Goal: Task Accomplishment & Management: Manage account settings

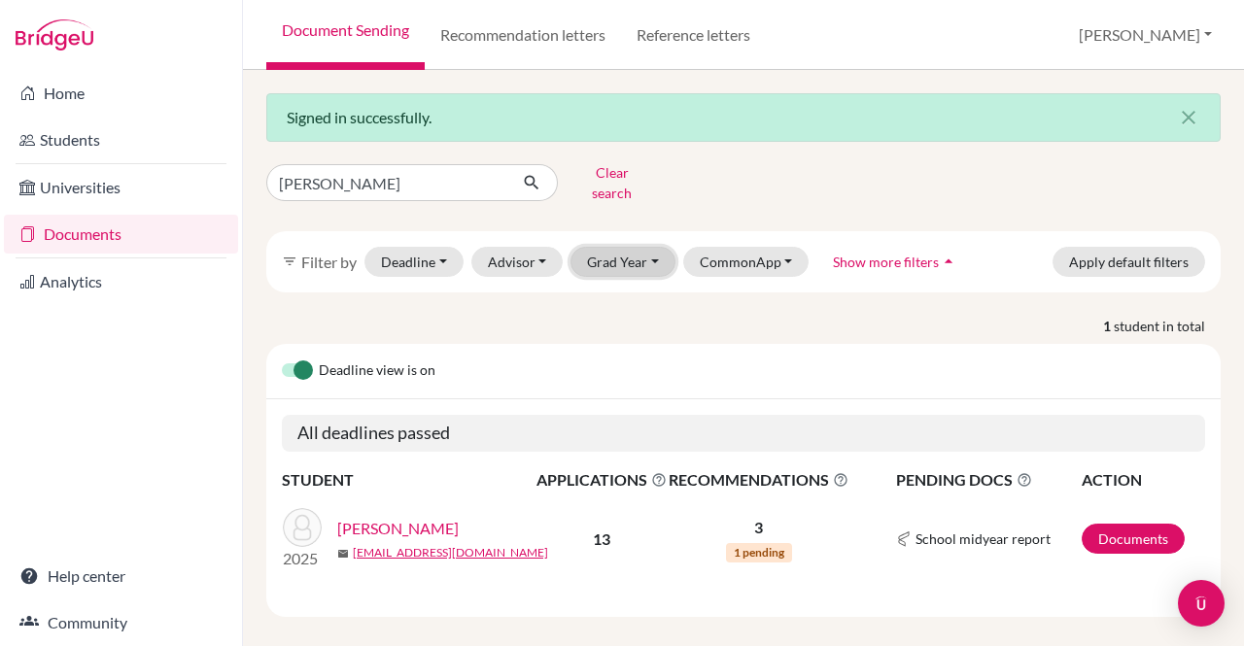
click at [652, 247] on button "Grad Year" at bounding box center [623, 262] width 105 height 30
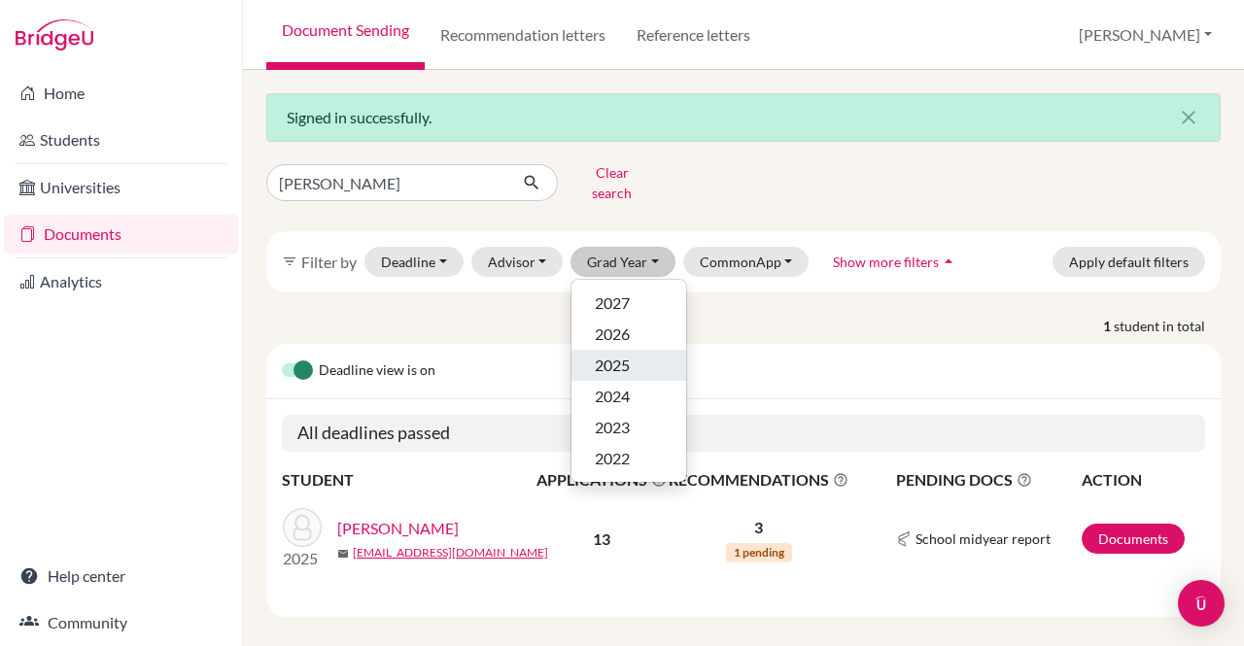
click at [621, 354] on span "2025" at bounding box center [612, 365] width 35 height 23
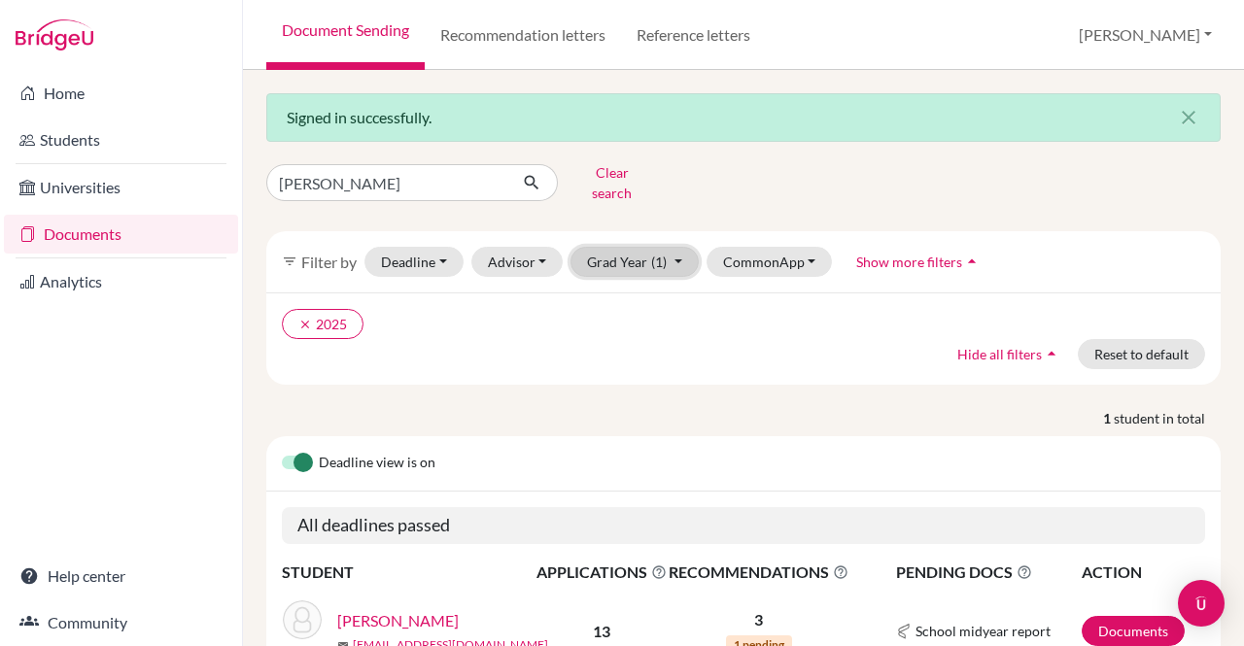
click at [679, 253] on button "Grad Year (1)" at bounding box center [635, 262] width 128 height 30
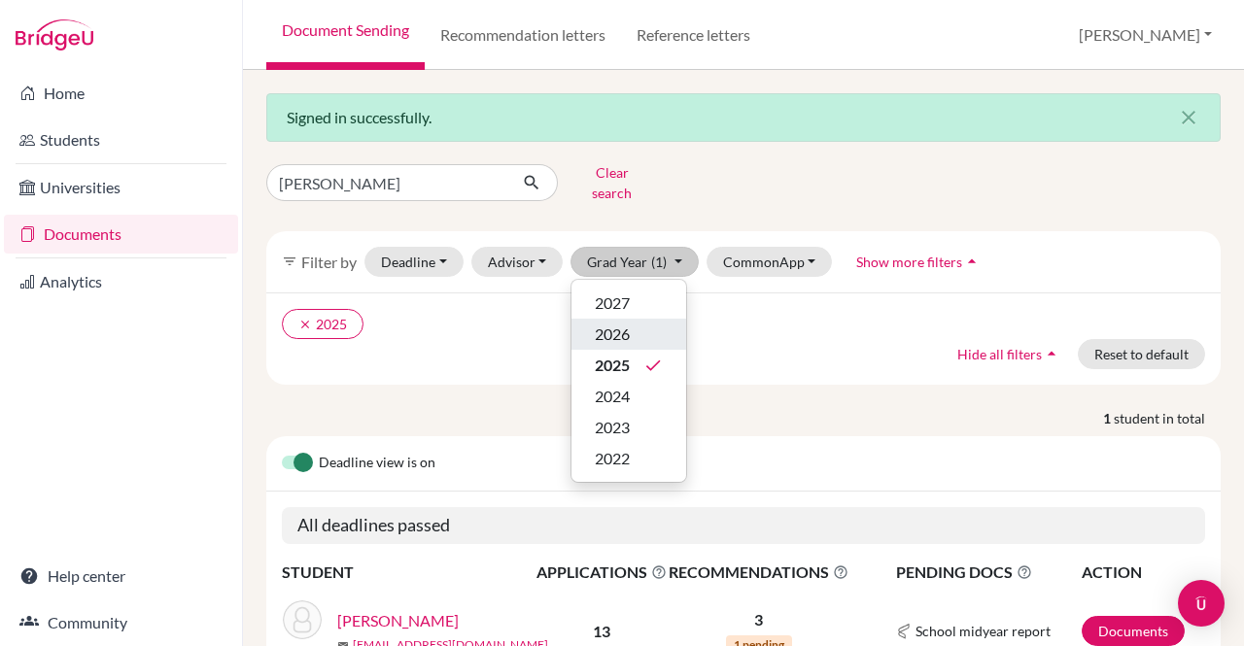
click at [618, 323] on span "2026" at bounding box center [612, 334] width 35 height 23
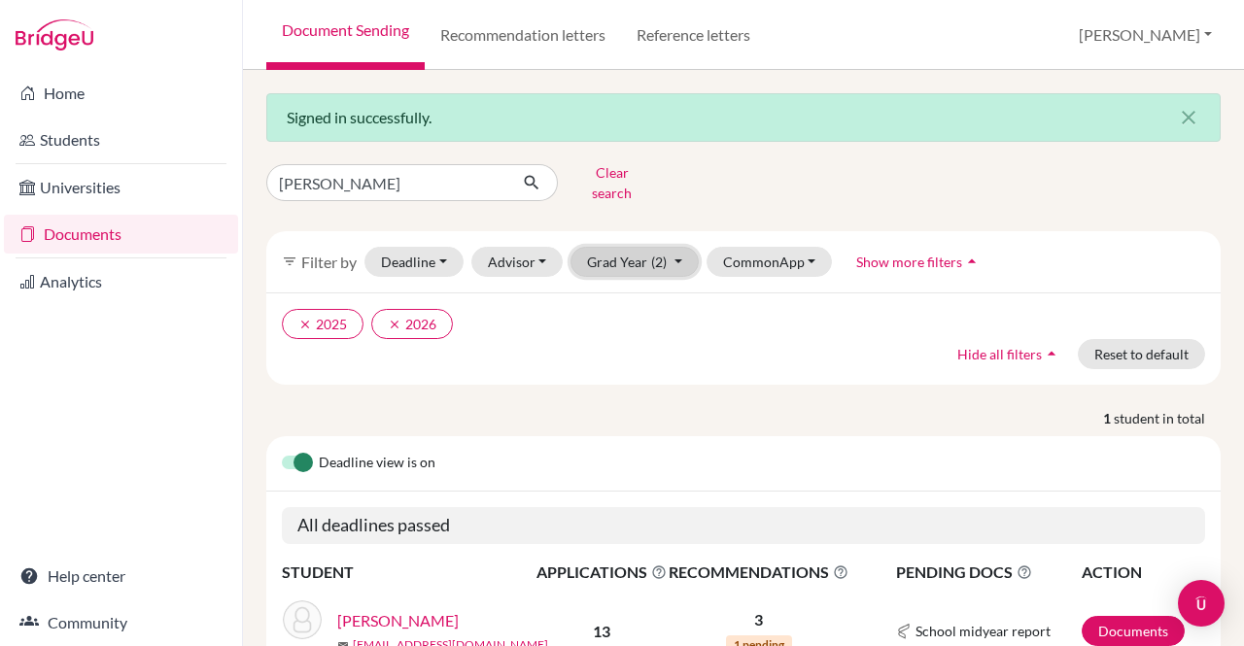
click at [646, 252] on button "Grad Year (2)" at bounding box center [635, 262] width 128 height 30
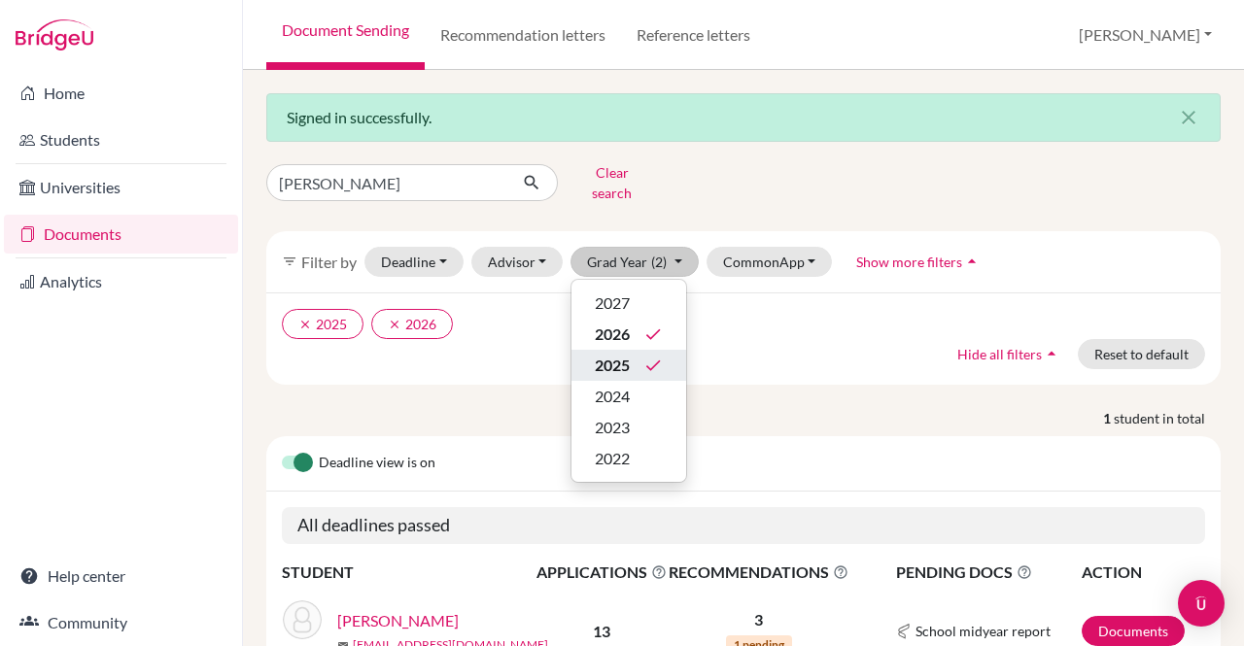
click at [648, 356] on icon "done" at bounding box center [653, 365] width 19 height 19
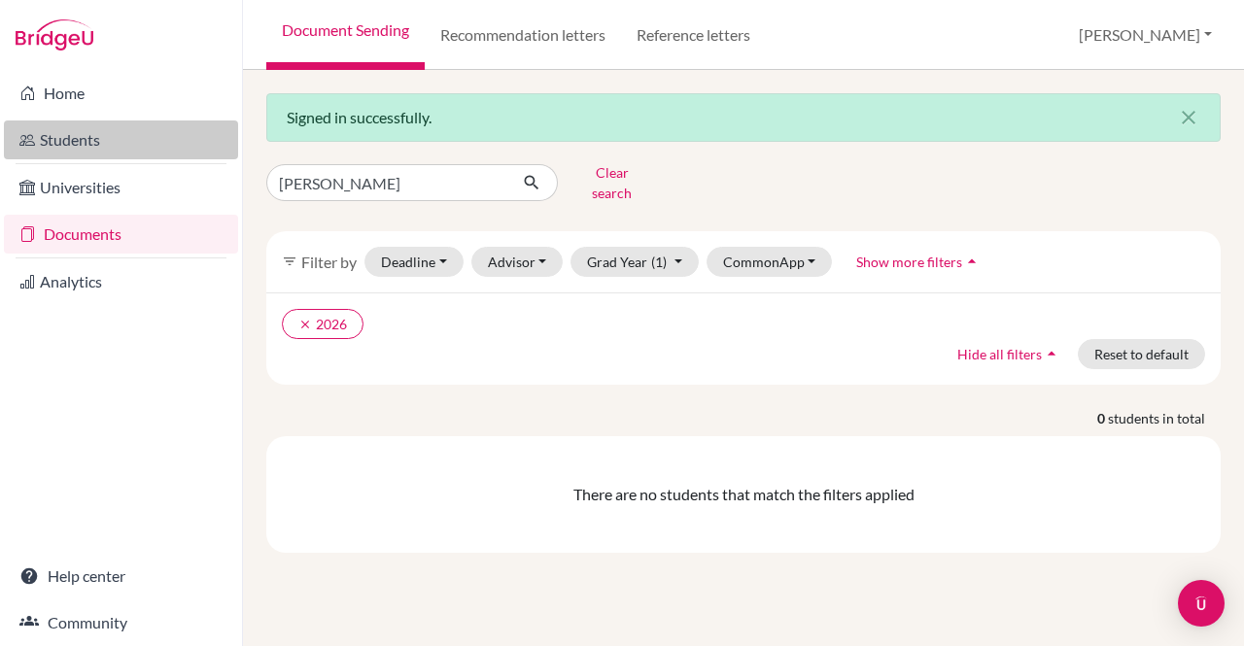
click at [72, 139] on link "Students" at bounding box center [121, 140] width 234 height 39
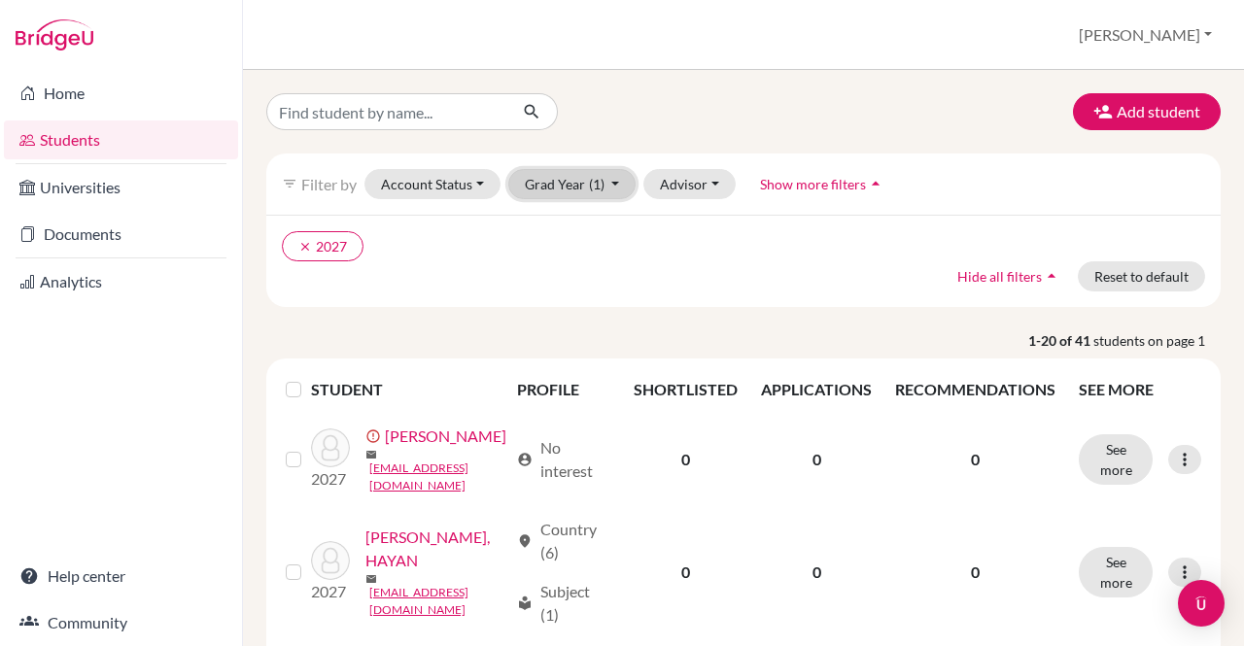
click at [614, 181] on button "Grad Year (1)" at bounding box center [572, 184] width 128 height 30
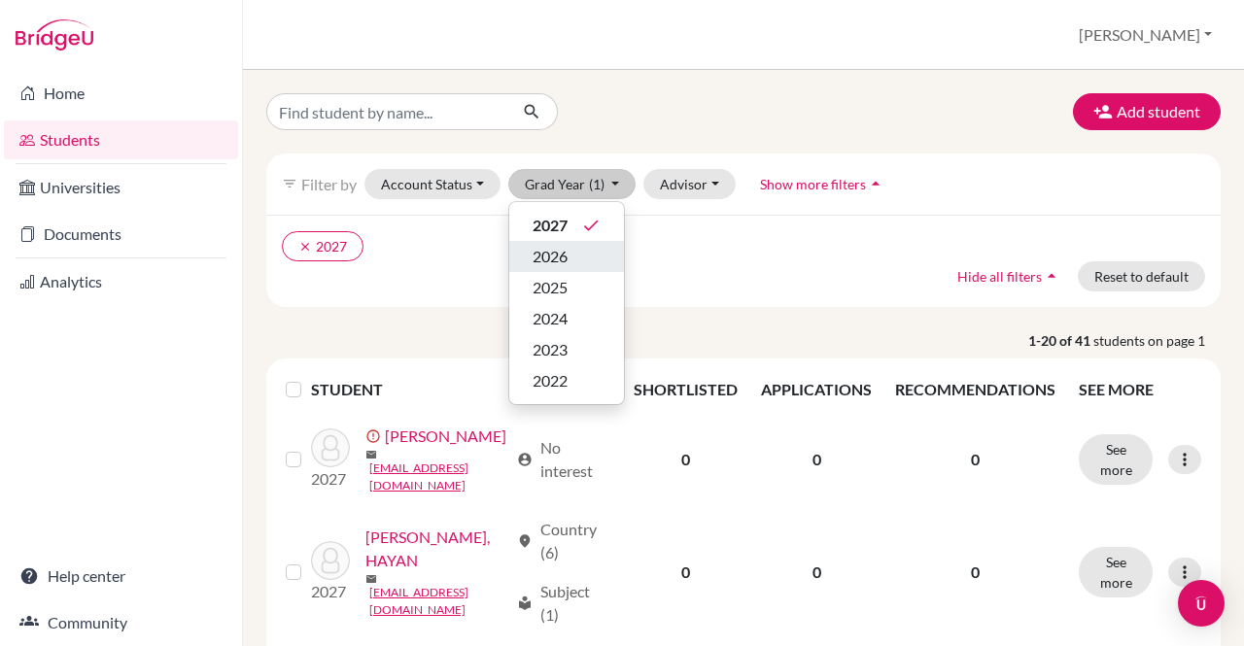
click at [557, 254] on span "2026" at bounding box center [550, 256] width 35 height 23
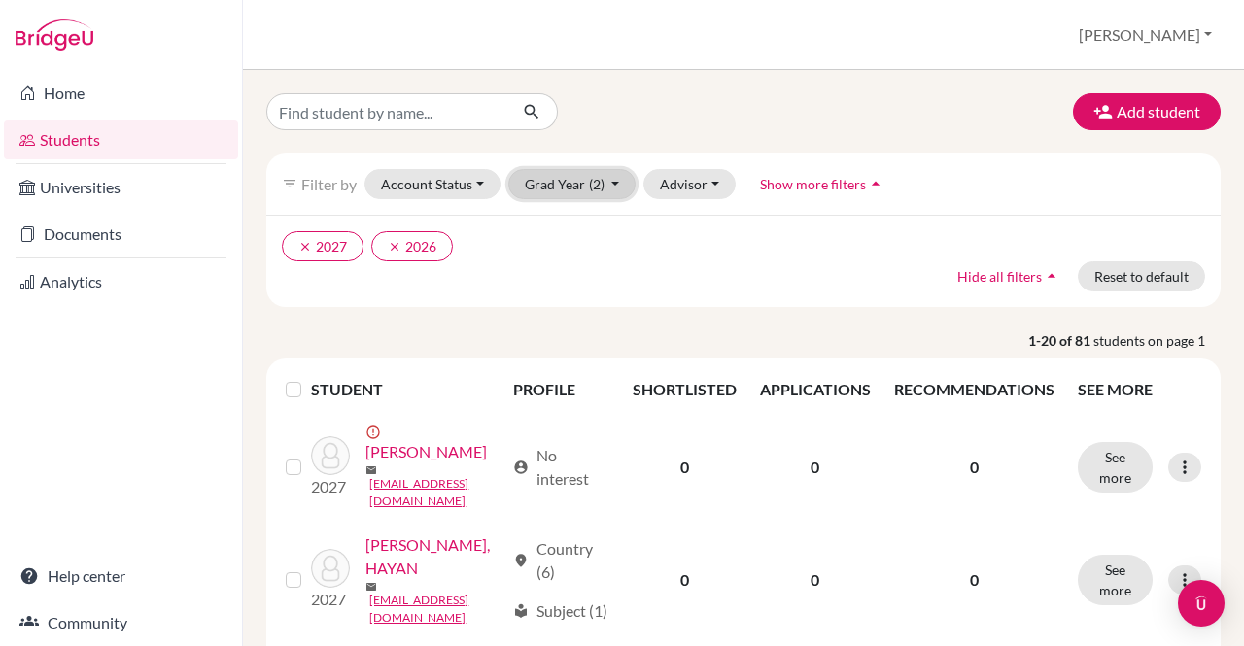
click at [574, 182] on button "Grad Year (2)" at bounding box center [572, 184] width 128 height 30
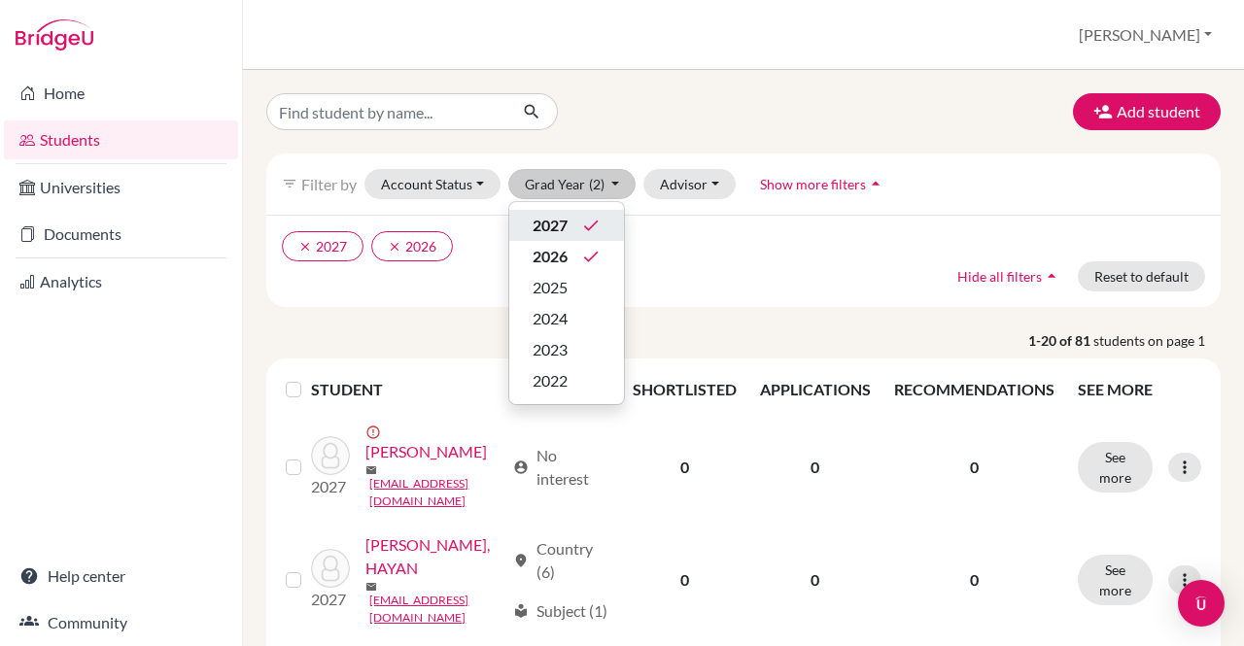
click at [574, 221] on div "2027 done" at bounding box center [567, 225] width 68 height 23
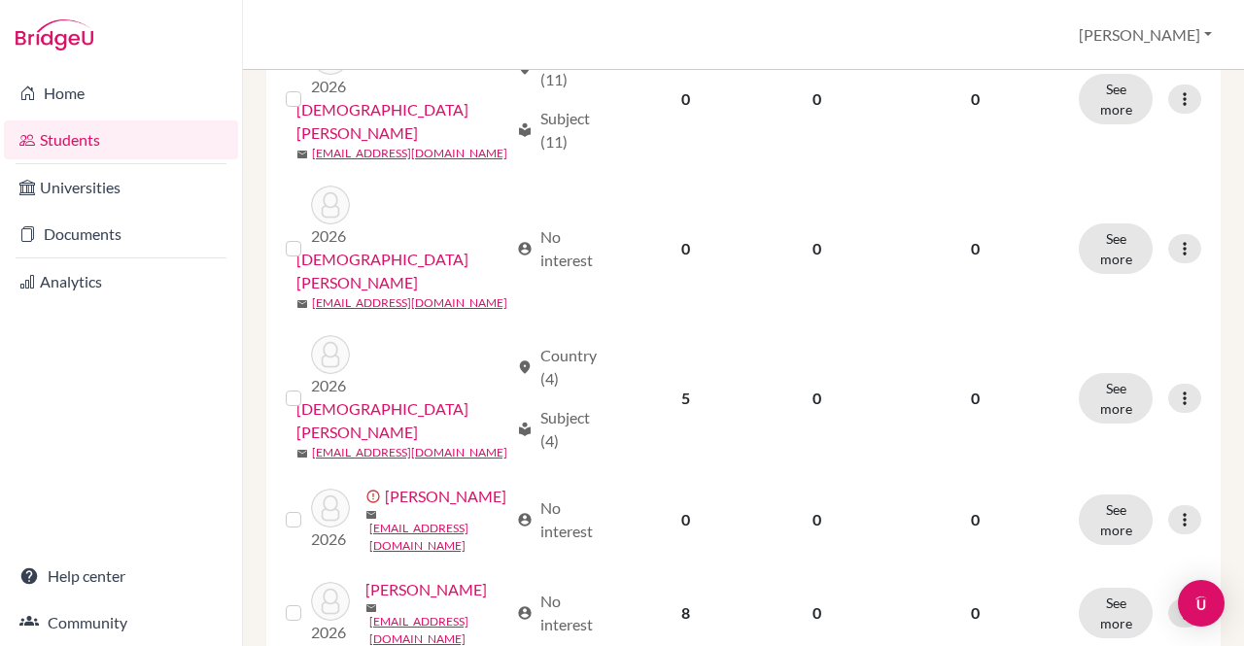
scroll to position [2028, 0]
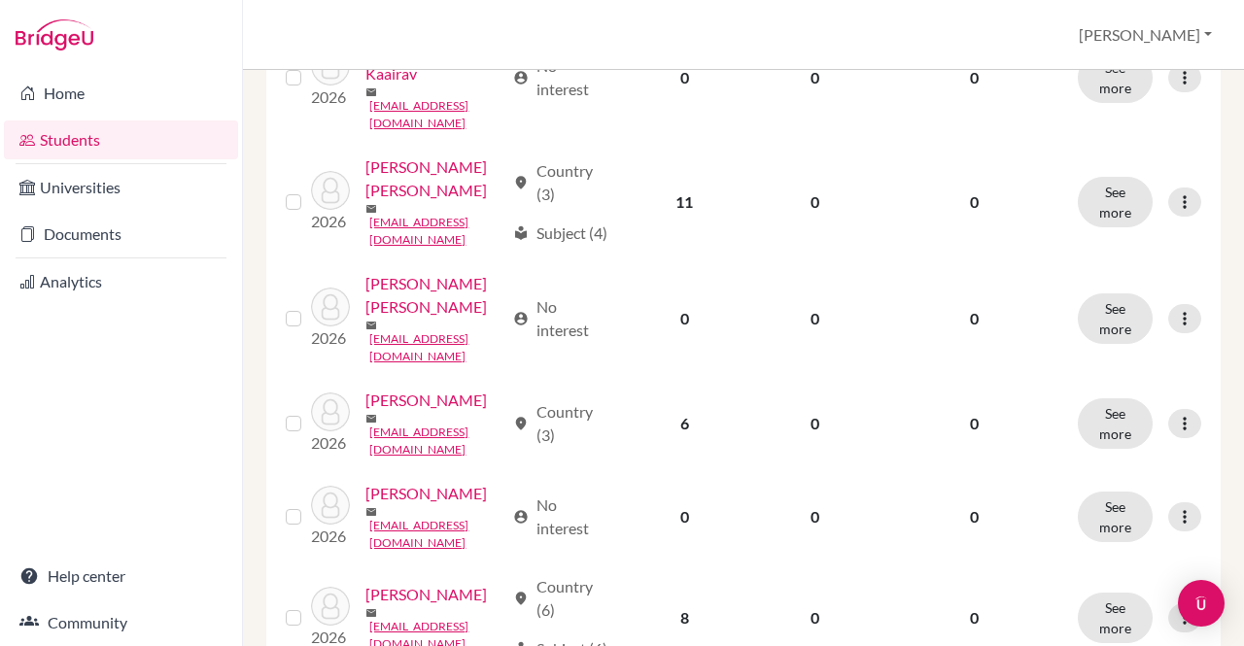
scroll to position [2012, 0]
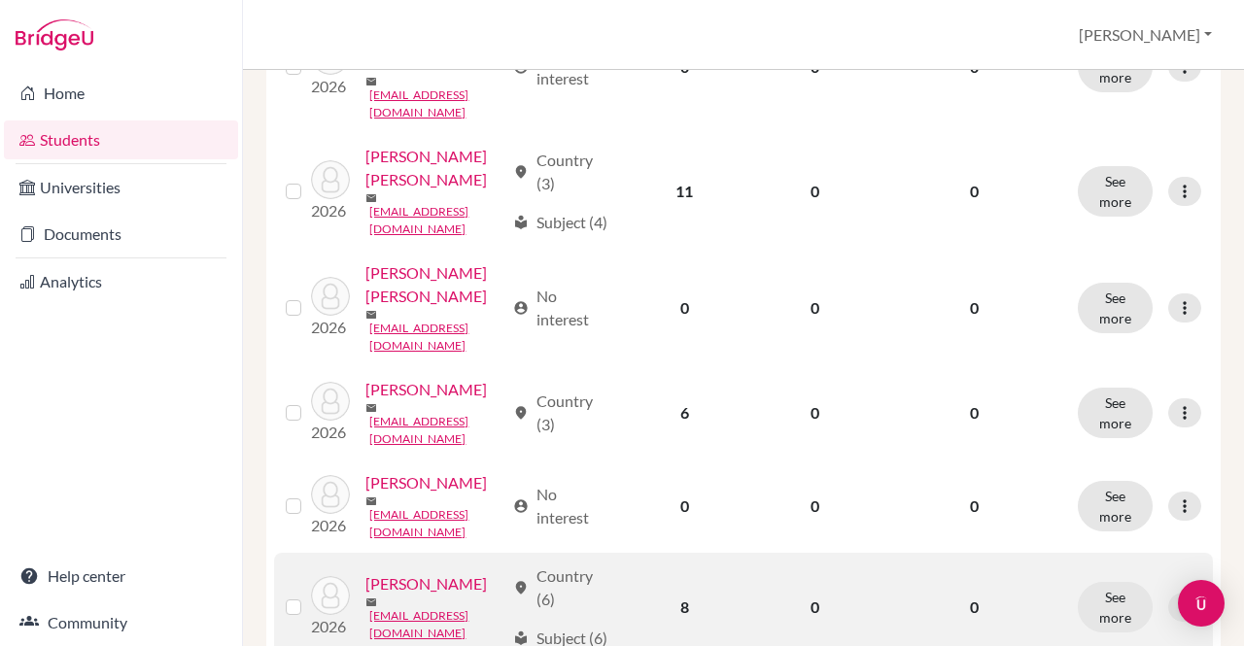
click at [766, 553] on td "0" at bounding box center [816, 607] width 134 height 109
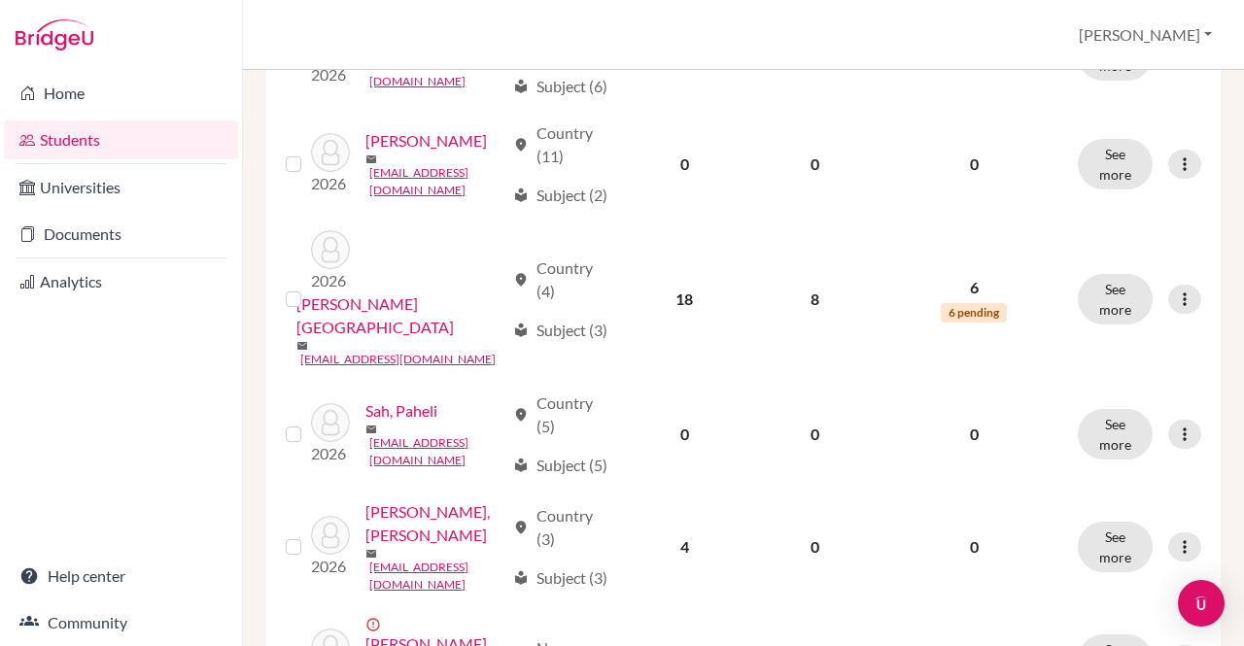
scroll to position [1077, 0]
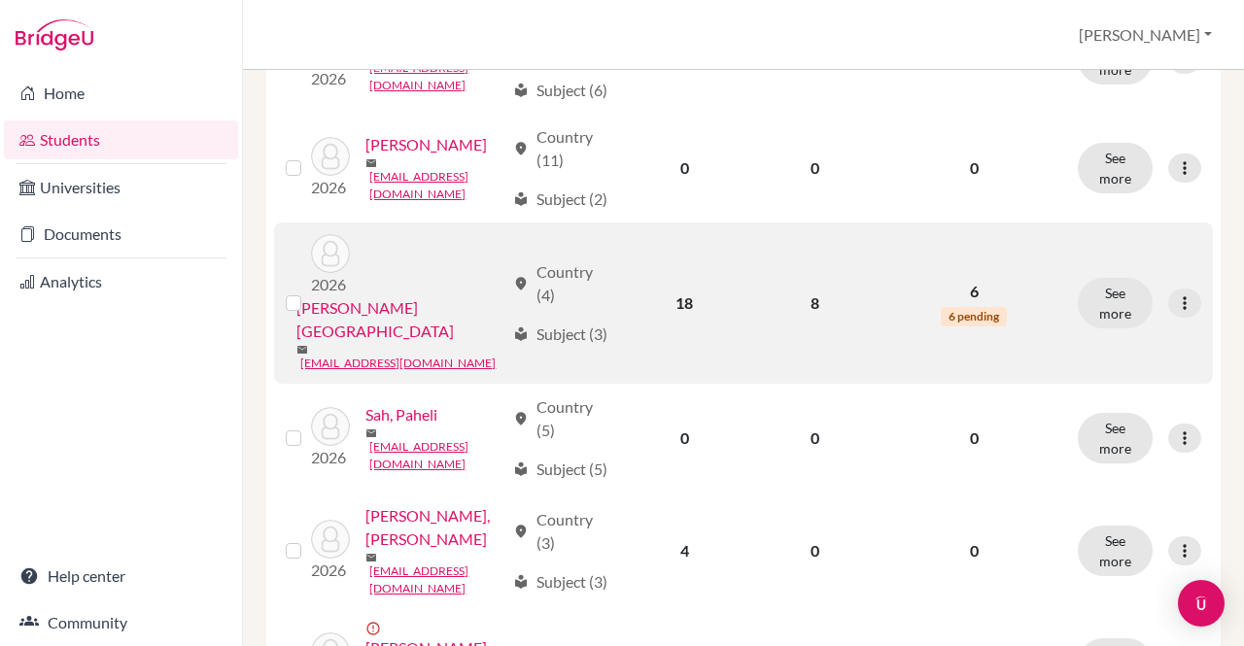
click at [781, 296] on td "8" at bounding box center [816, 303] width 134 height 161
click at [1098, 287] on button "See more" at bounding box center [1115, 303] width 75 height 51
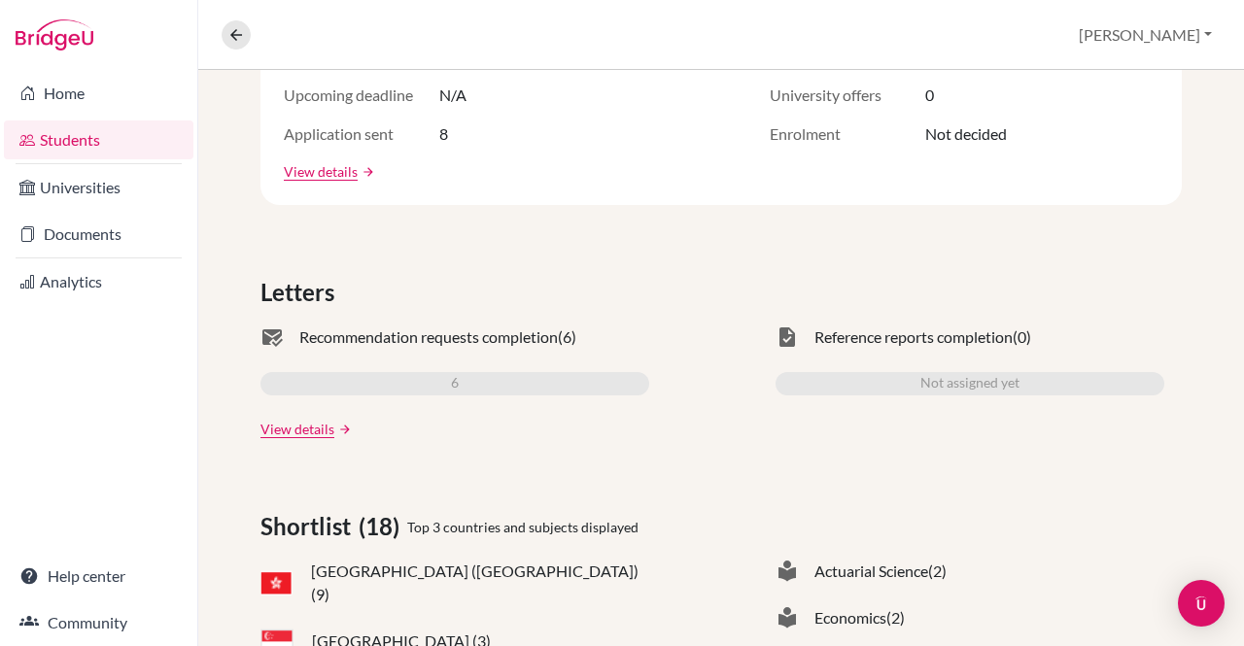
scroll to position [425, 0]
click at [291, 421] on link "View details" at bounding box center [298, 428] width 74 height 20
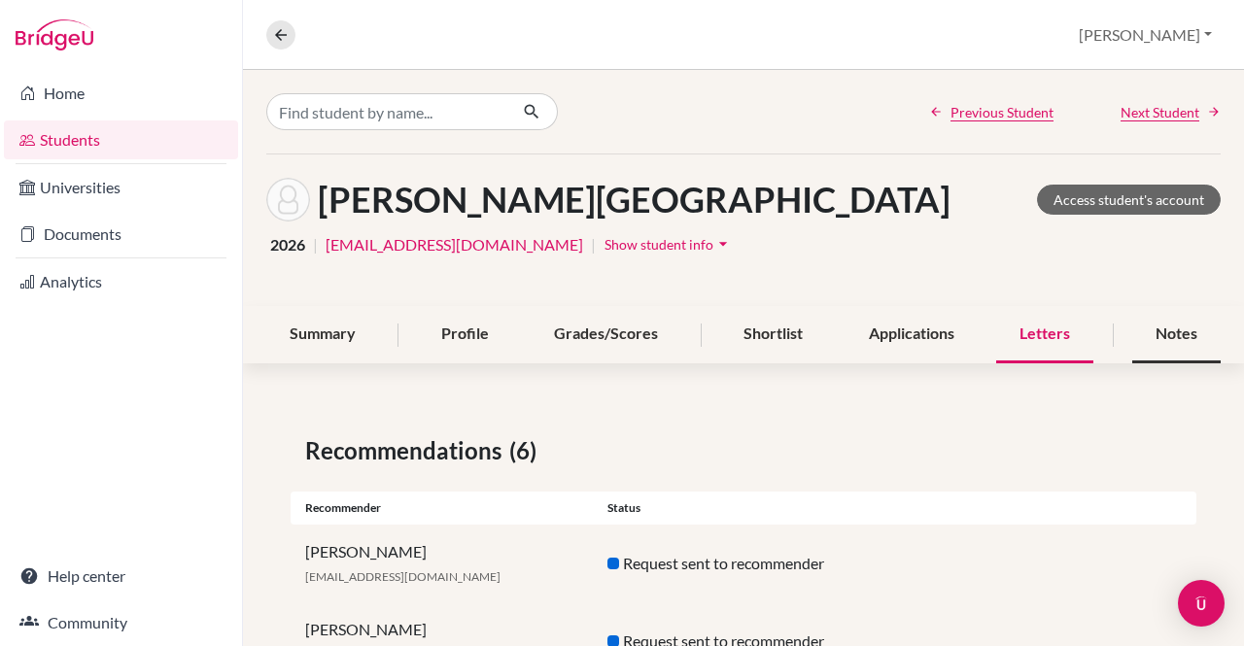
click at [1182, 331] on div "Notes" at bounding box center [1177, 334] width 88 height 57
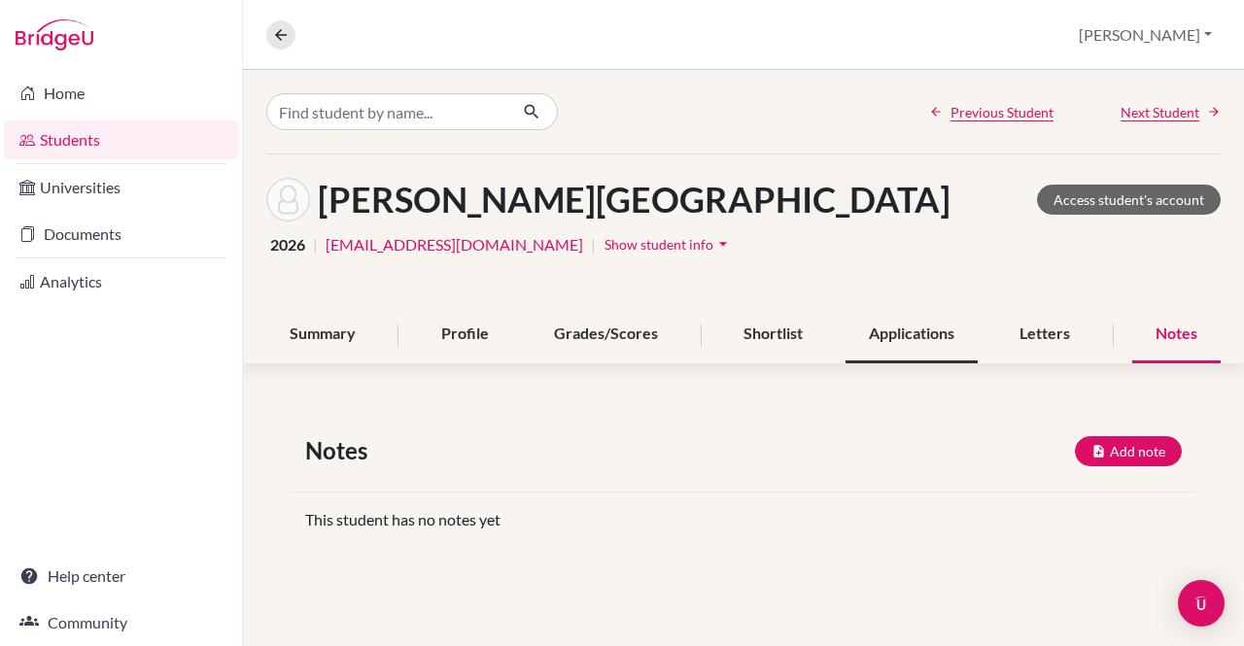
click at [899, 340] on div "Applications" at bounding box center [912, 334] width 132 height 57
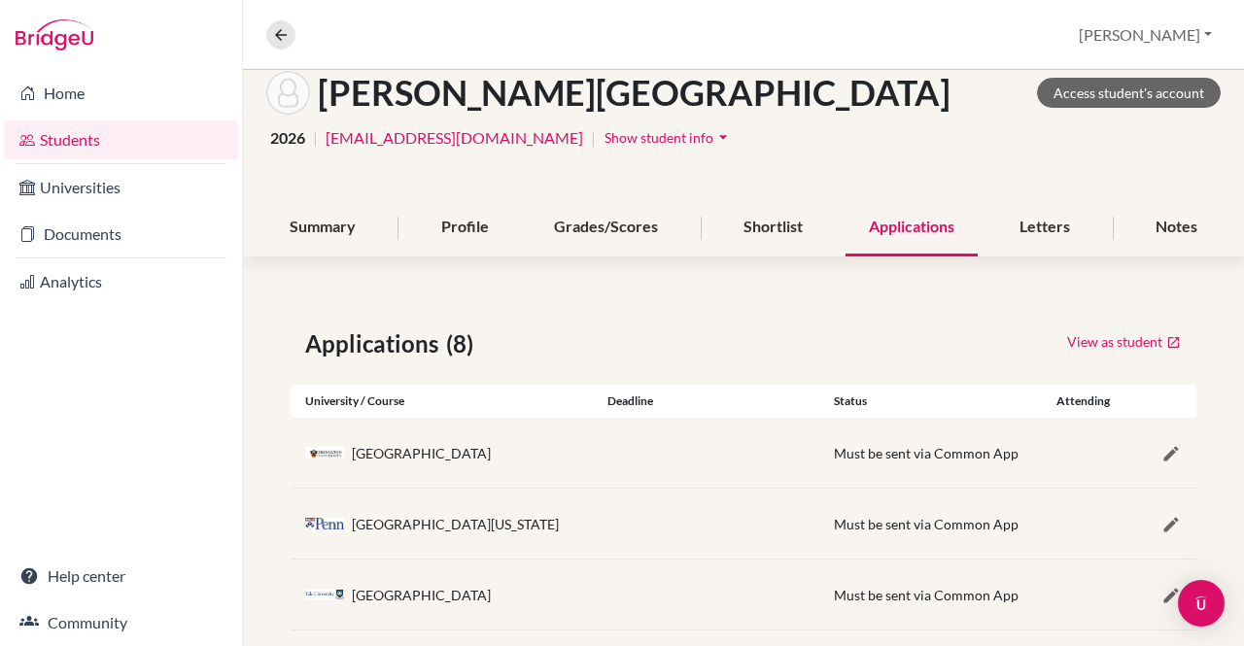
scroll to position [108, 0]
click at [775, 216] on div "Shortlist" at bounding box center [773, 226] width 106 height 57
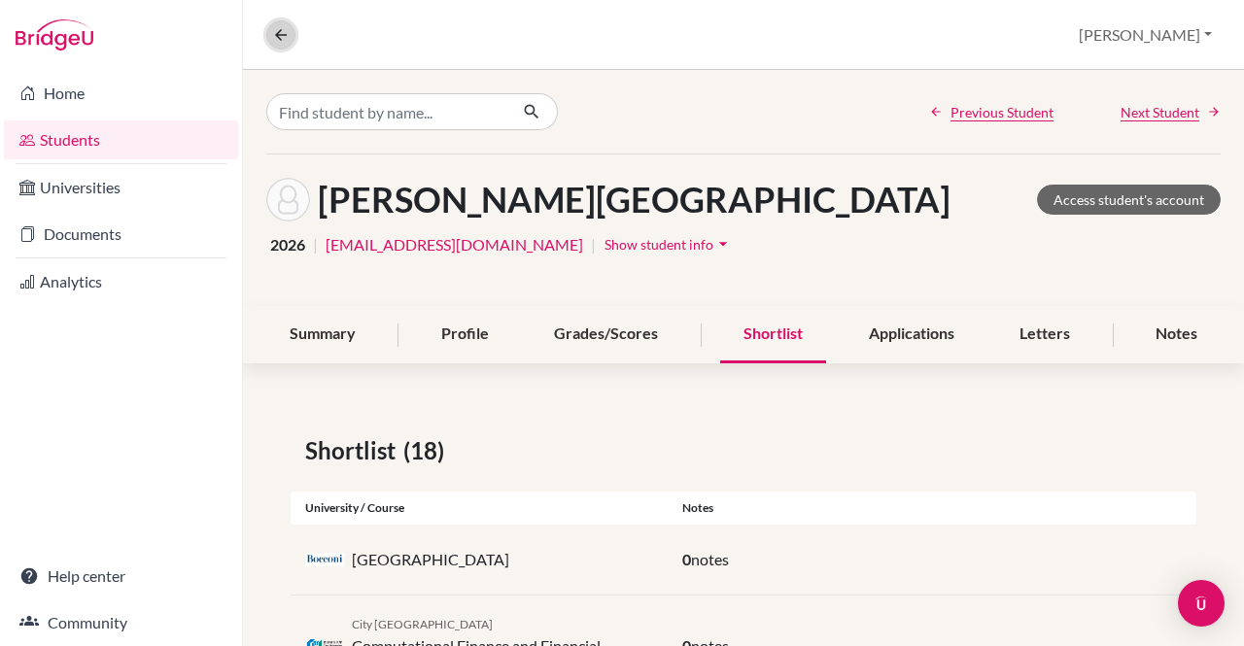
click at [281, 29] on icon at bounding box center [280, 34] width 17 height 17
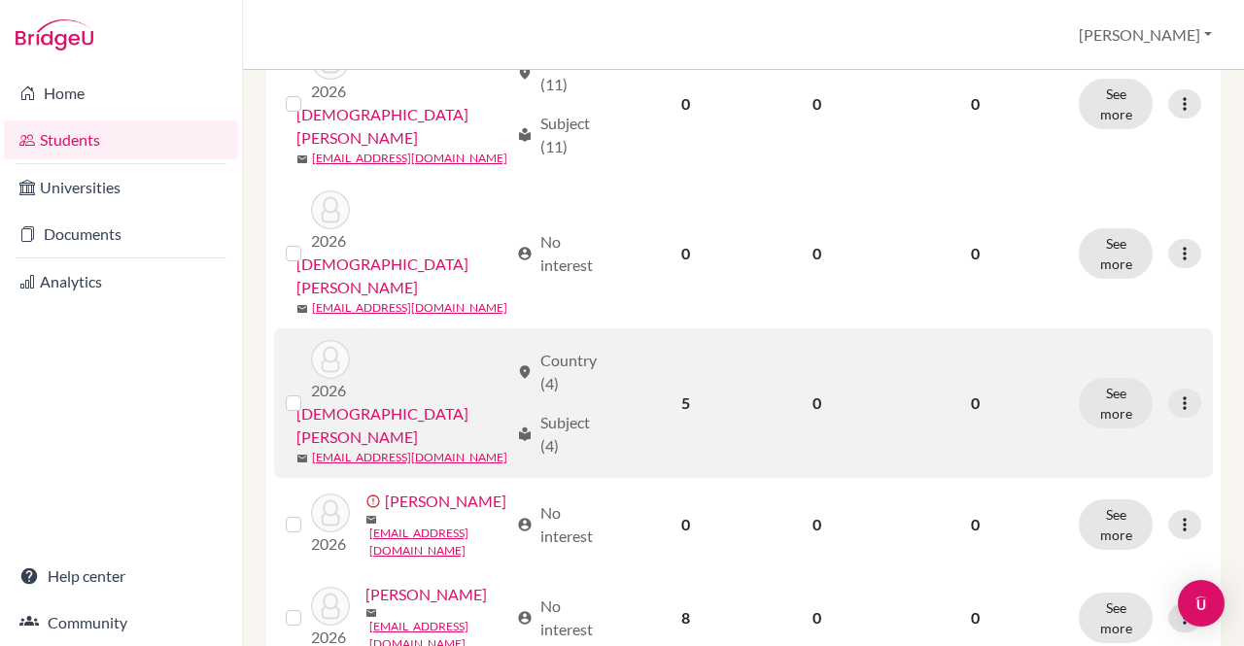
scroll to position [2028, 0]
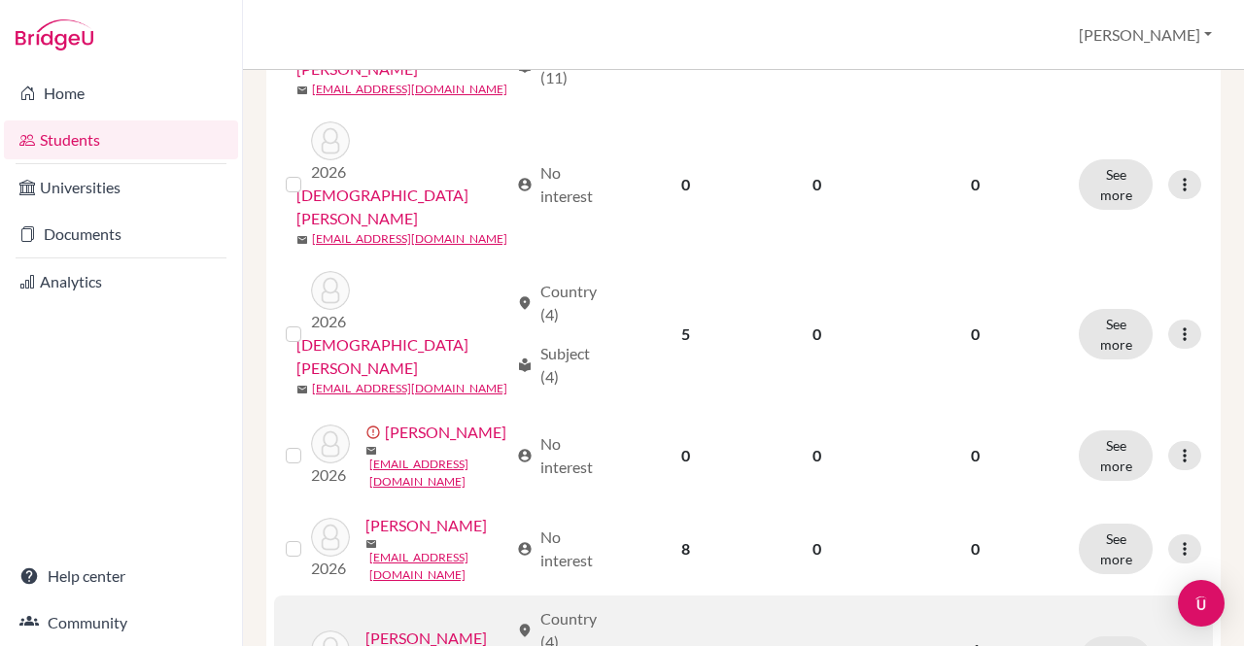
click at [395, 627] on link "Kumar, Vivyan" at bounding box center [427, 638] width 122 height 23
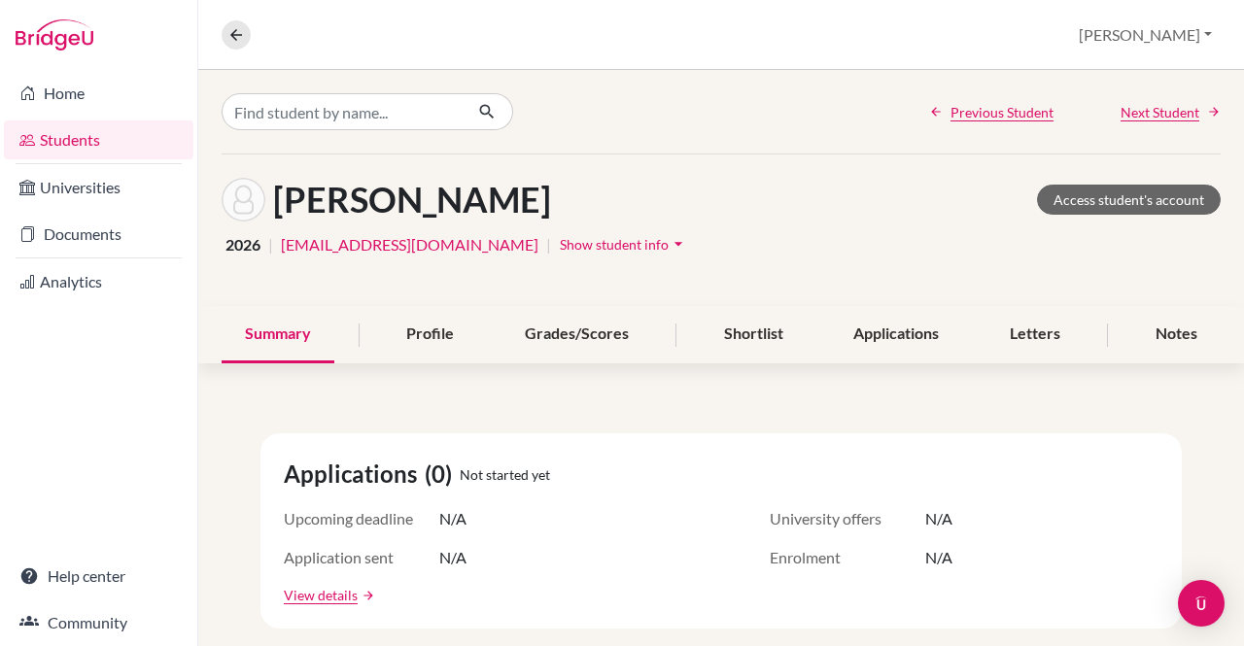
scroll to position [24, 0]
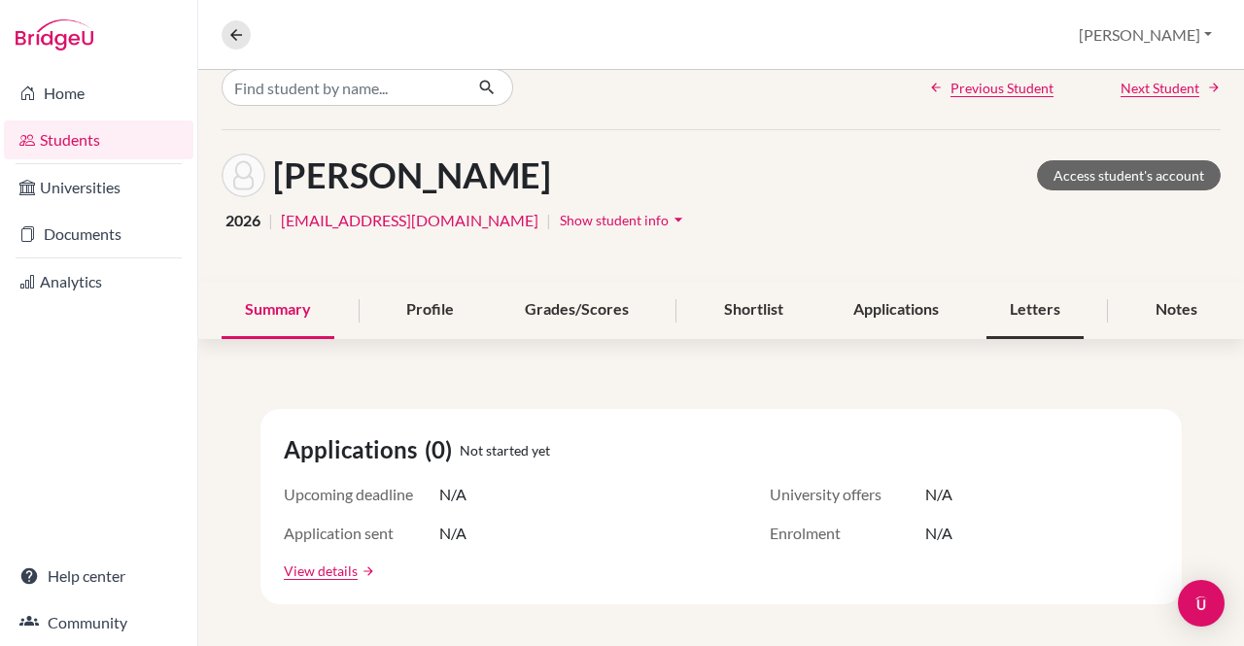
click at [1012, 321] on div "Letters" at bounding box center [1035, 310] width 97 height 57
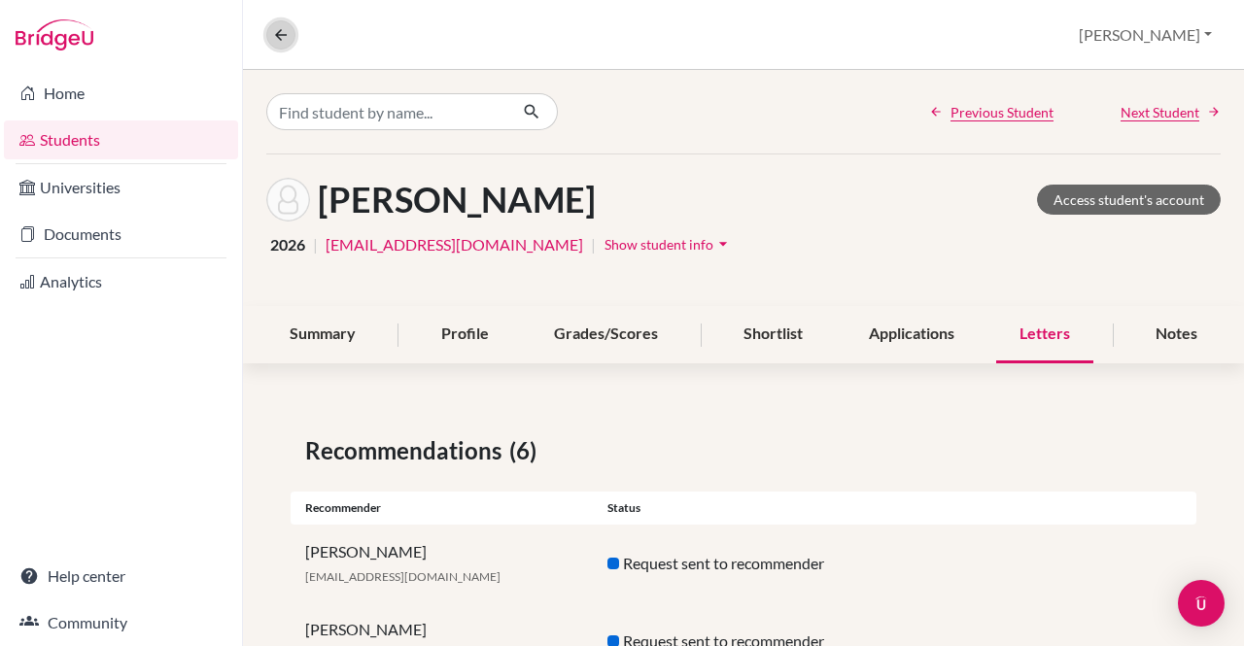
click at [281, 24] on button at bounding box center [280, 34] width 29 height 29
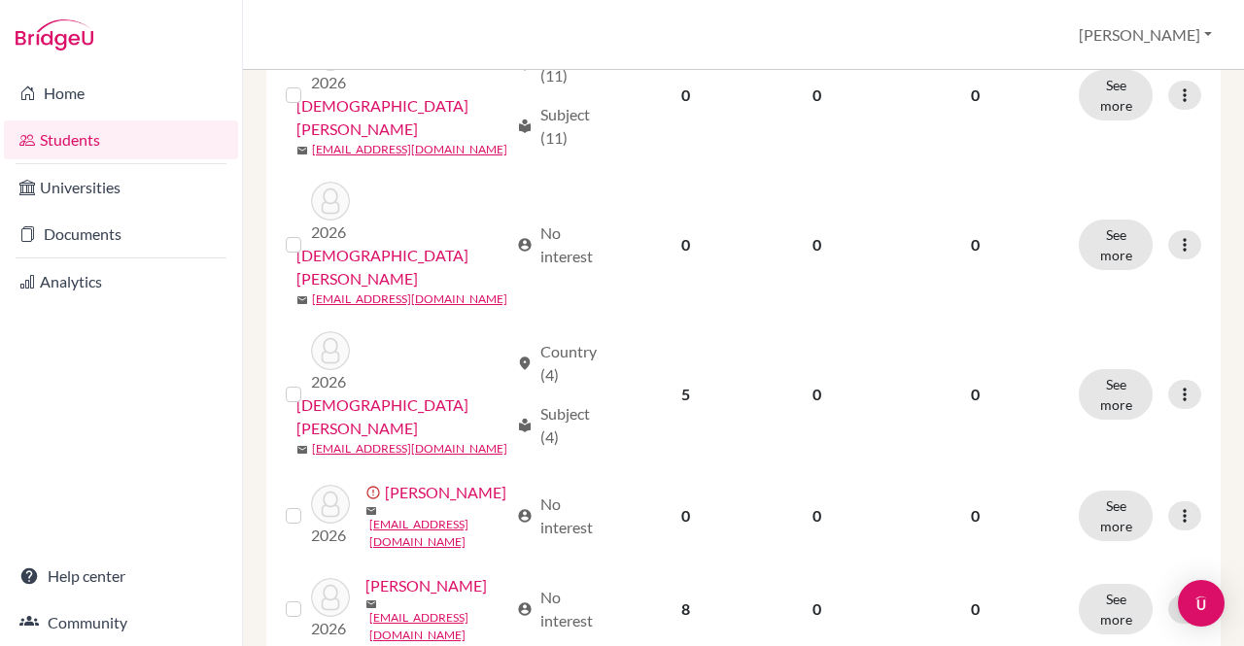
scroll to position [2028, 0]
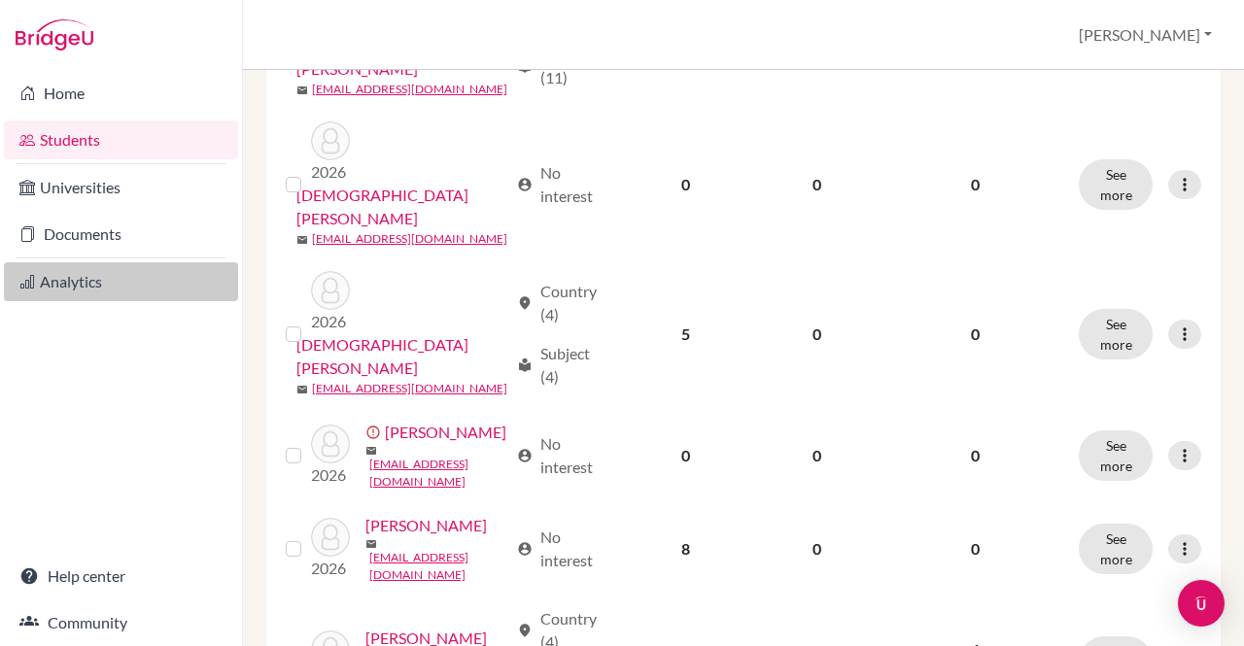
click at [102, 285] on link "Analytics" at bounding box center [121, 281] width 234 height 39
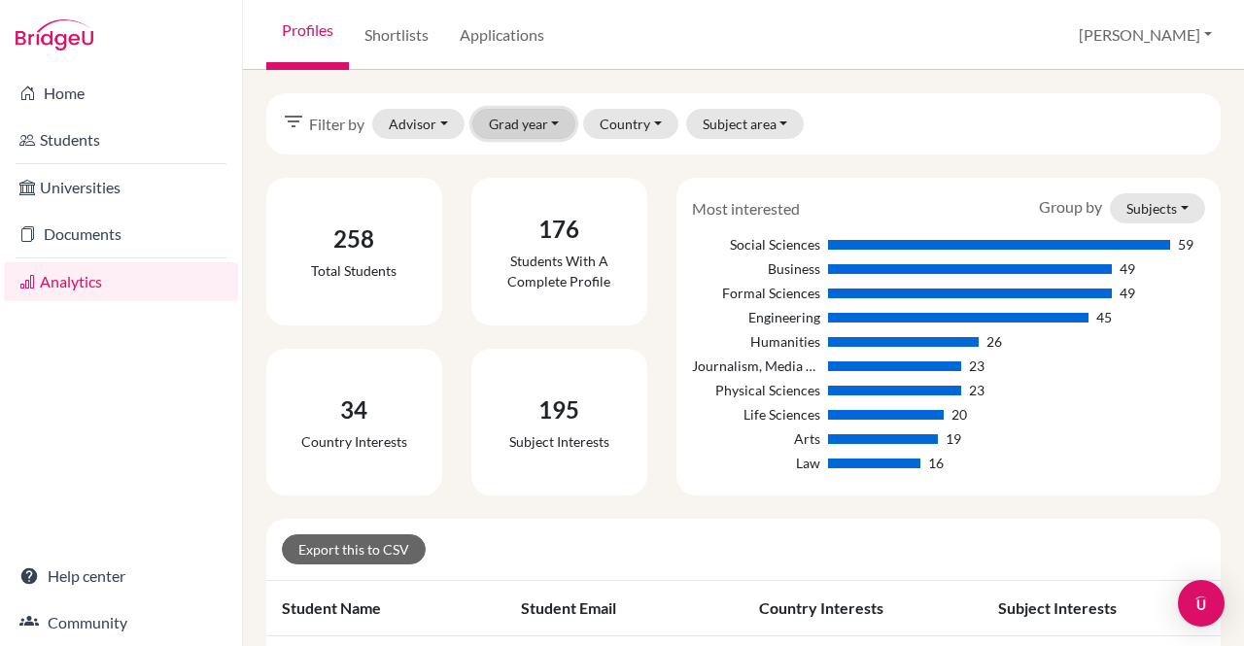
click at [559, 126] on button "Grad year" at bounding box center [524, 124] width 104 height 30
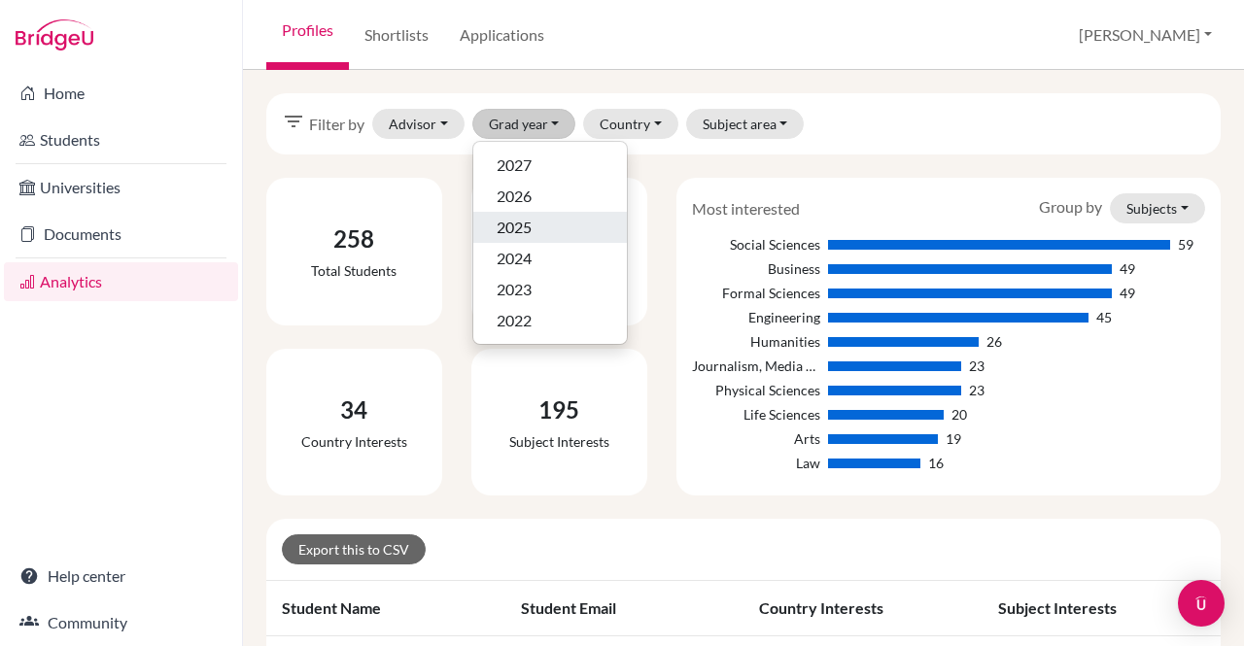
click at [518, 216] on span "2025" at bounding box center [514, 227] width 35 height 23
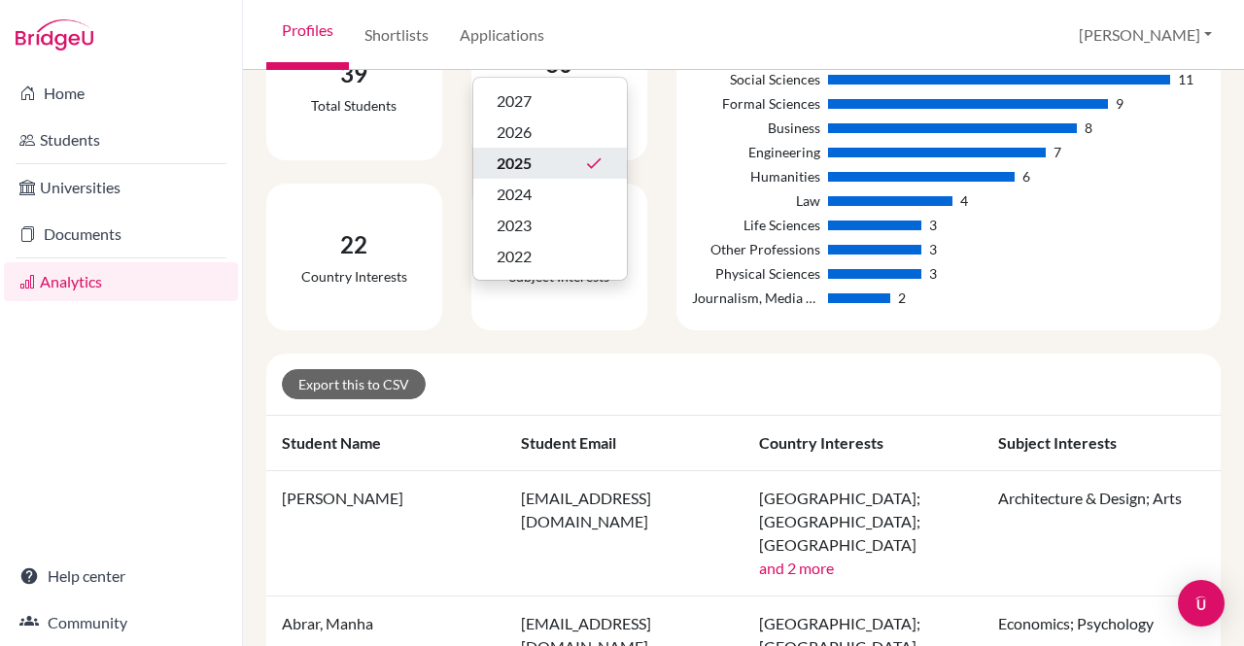
scroll to position [232, 0]
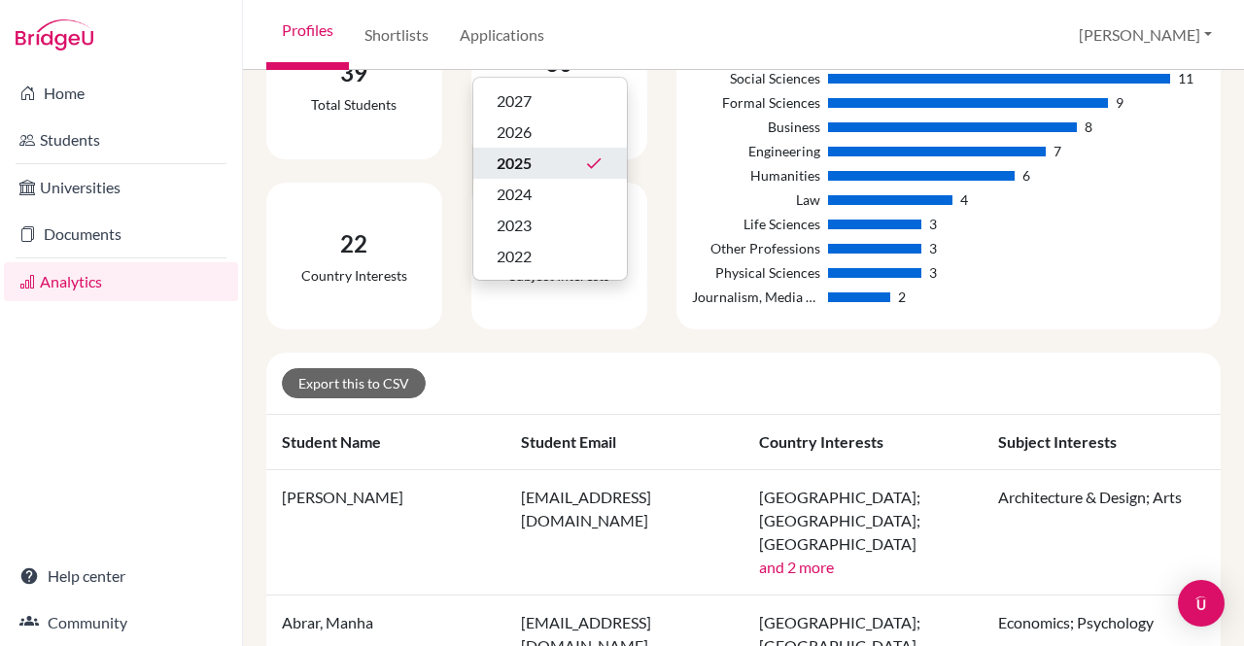
click at [677, 358] on div "Export this to CSV" at bounding box center [743, 384] width 955 height 62
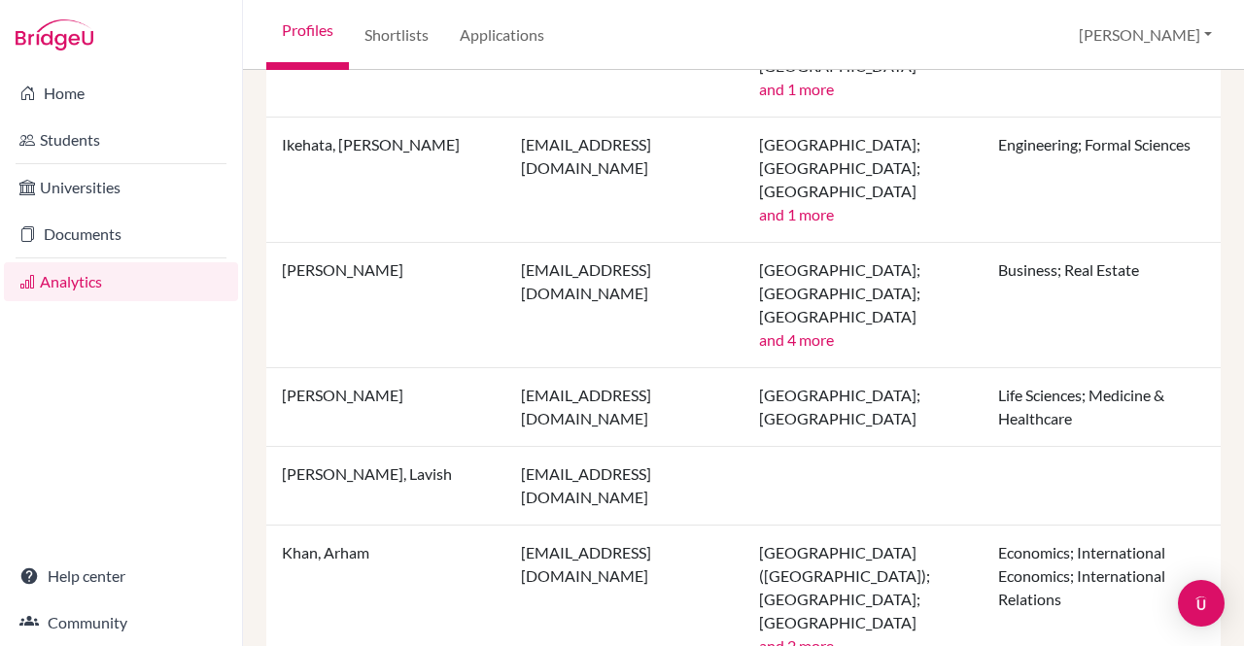
scroll to position [1558, 0]
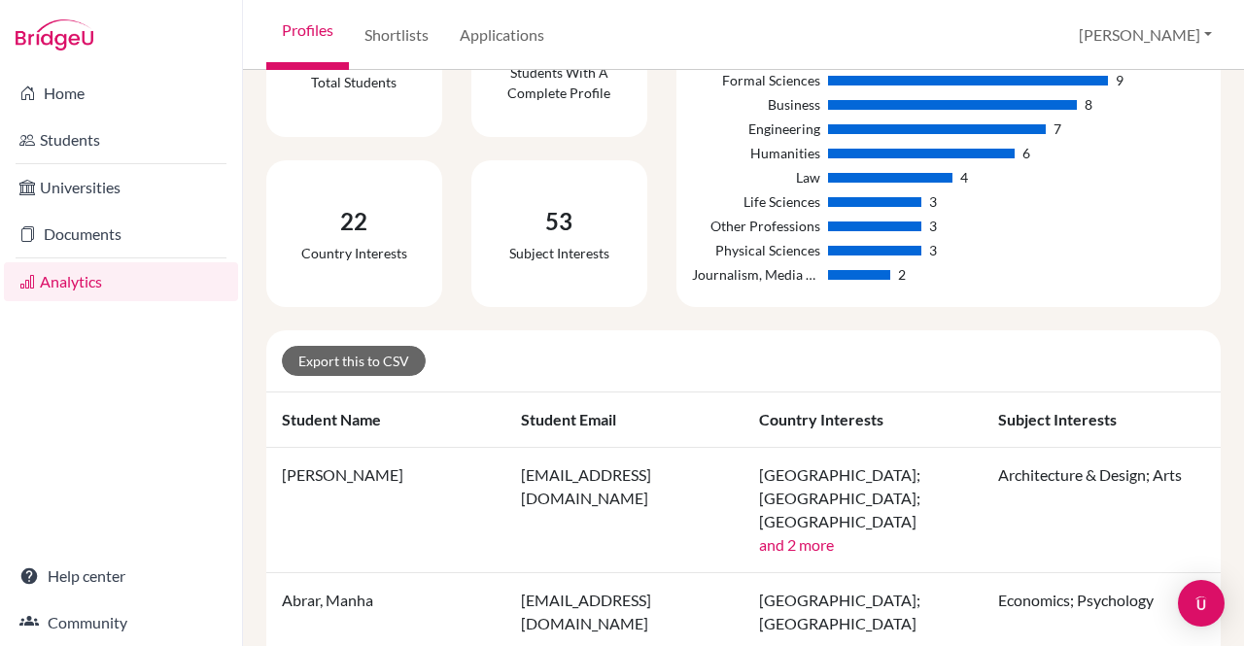
scroll to position [254, 0]
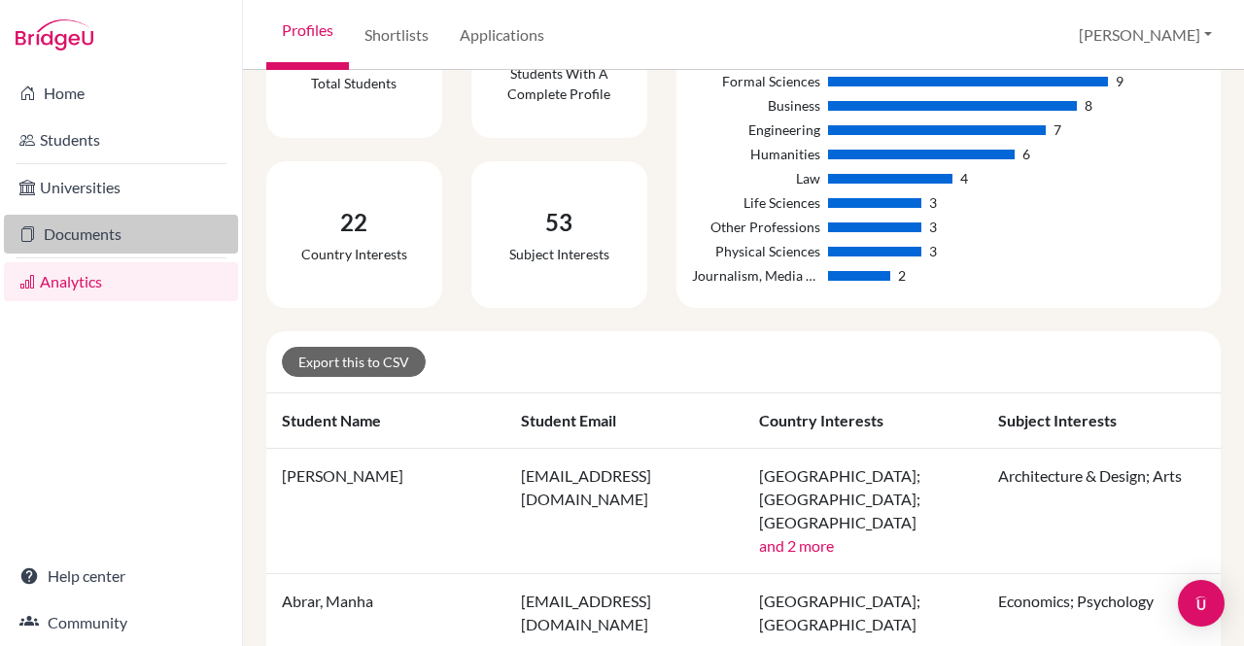
click at [61, 232] on link "Documents" at bounding box center [121, 234] width 234 height 39
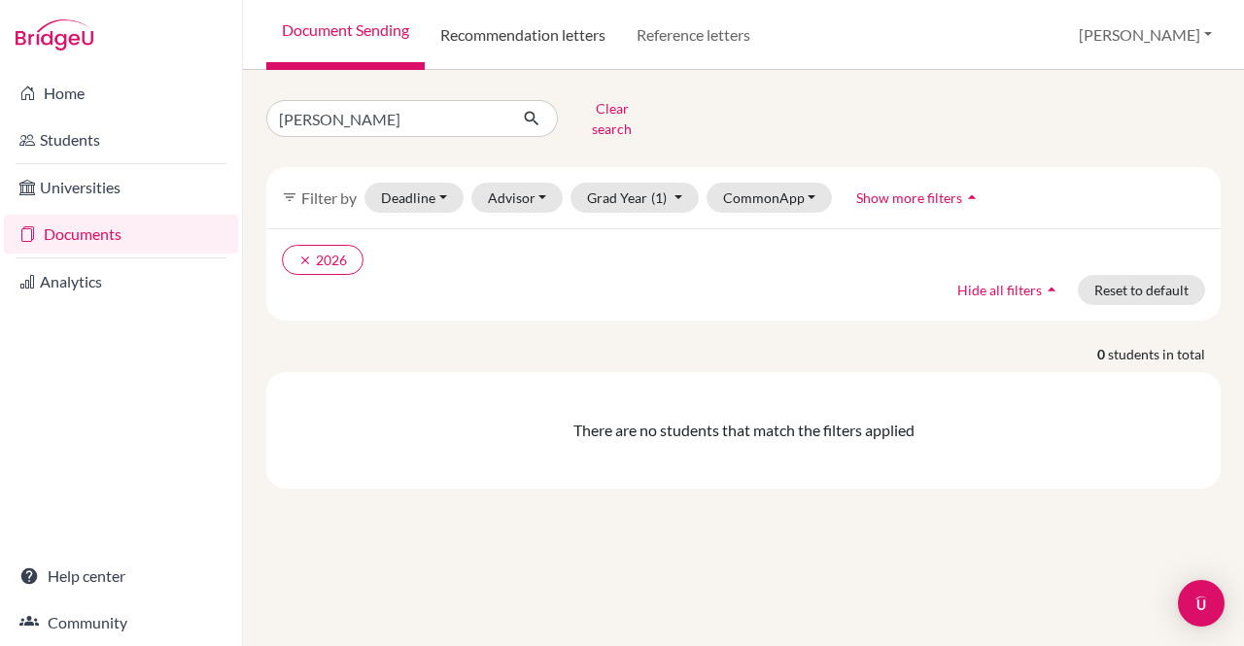
click at [551, 35] on link "Recommendation letters" at bounding box center [523, 35] width 196 height 70
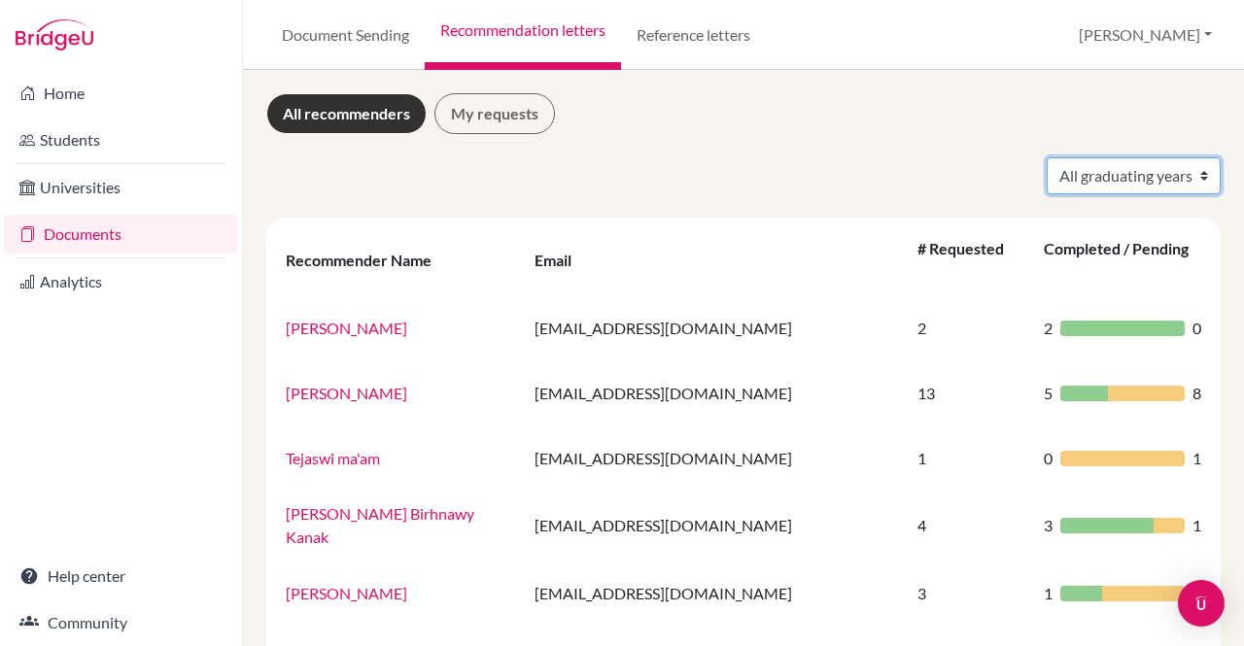
click at [1184, 183] on select "All graduating years 2025 2026" at bounding box center [1134, 175] width 174 height 37
select select "2026"
click at [1047, 157] on select "All graduating years 2025 2026" at bounding box center [1134, 175] width 174 height 37
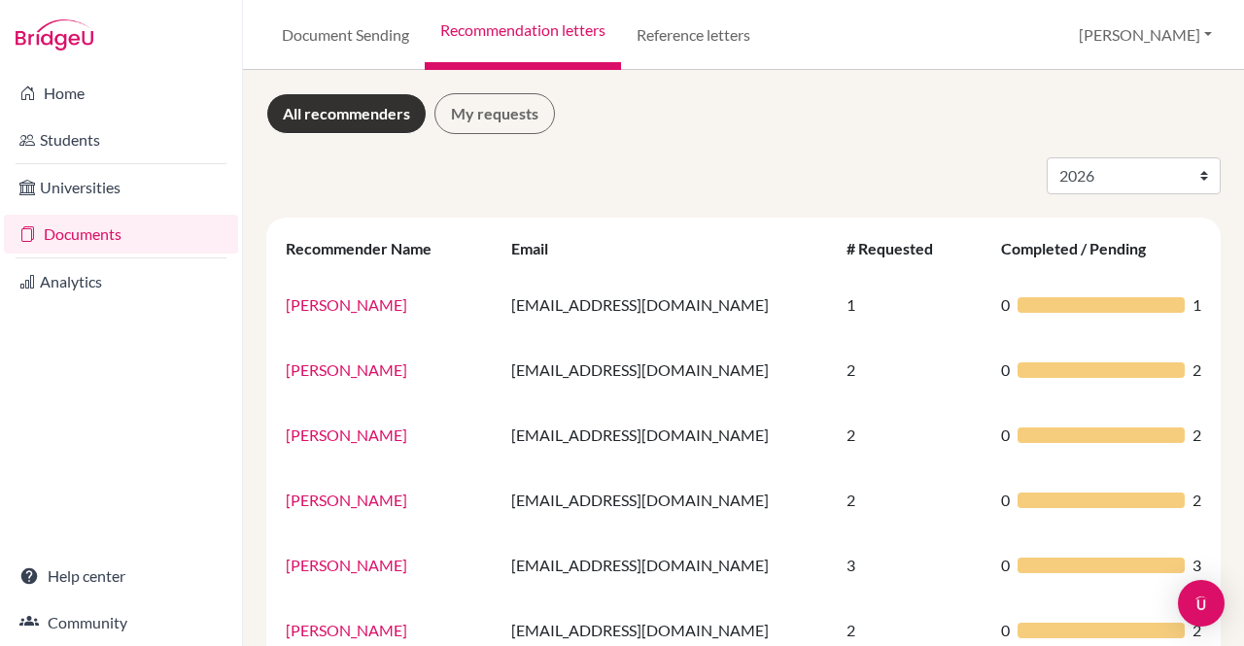
select select "2026"
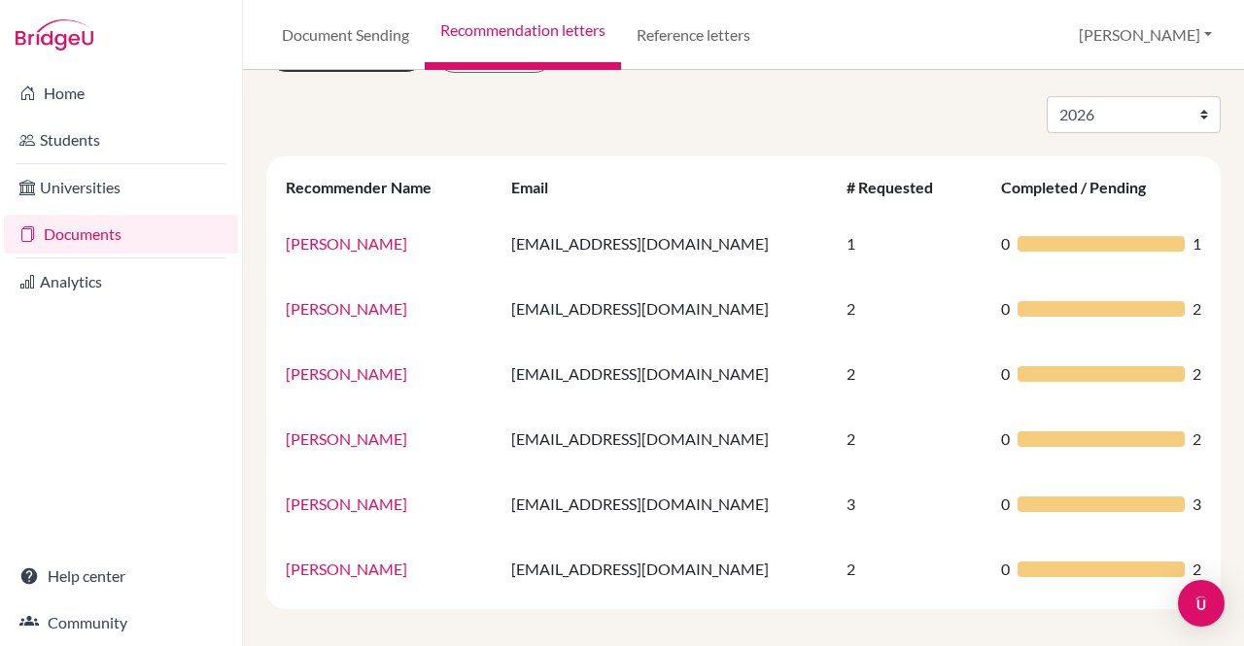
scroll to position [71, 0]
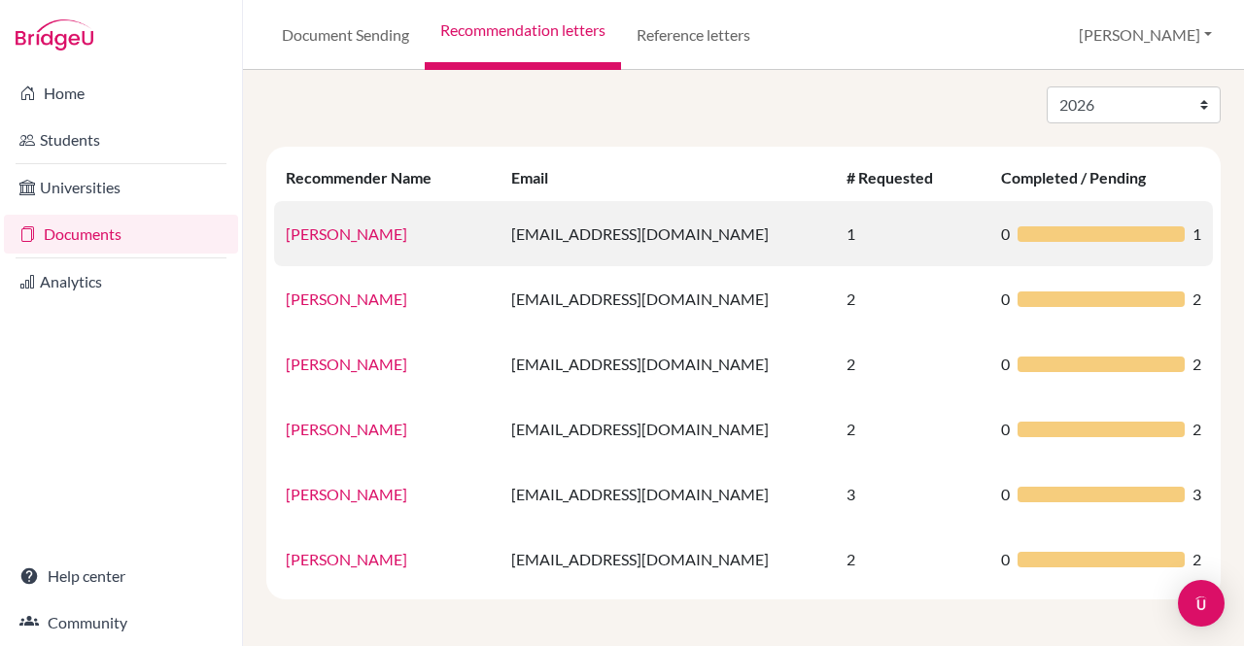
click at [677, 247] on td "[EMAIL_ADDRESS][DOMAIN_NAME]" at bounding box center [667, 233] width 335 height 65
click at [371, 234] on link "[PERSON_NAME]" at bounding box center [347, 234] width 122 height 18
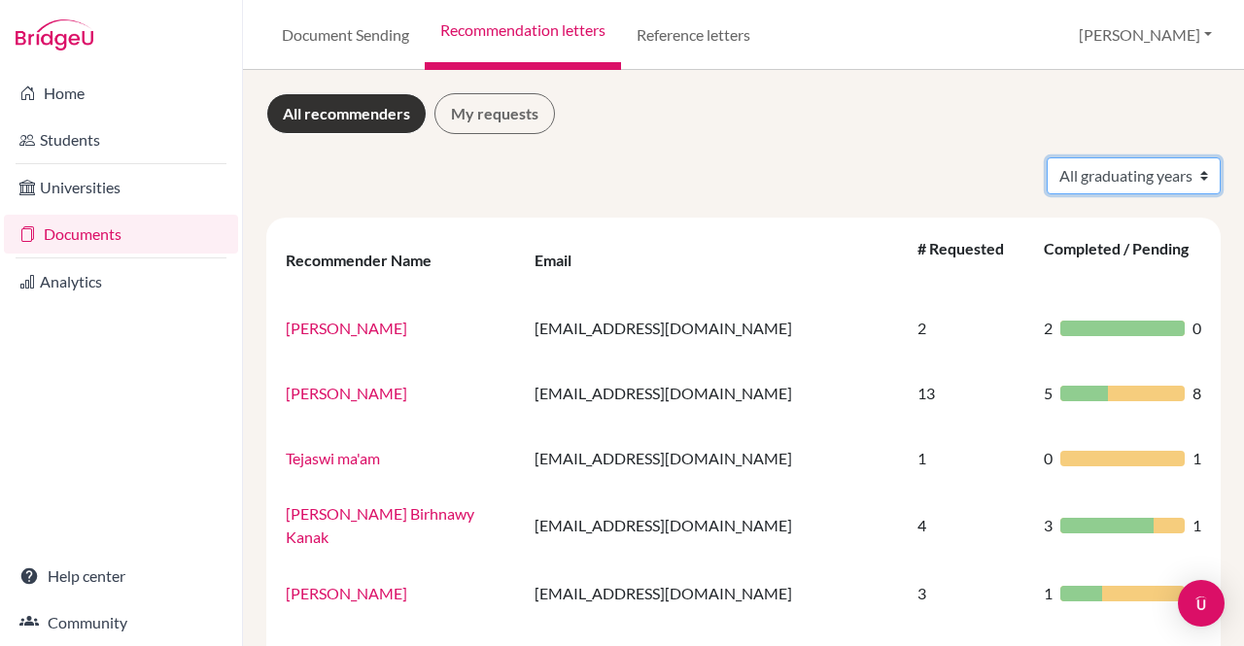
click at [1169, 180] on select "All graduating years 2025 2026" at bounding box center [1134, 175] width 174 height 37
select select "2026"
click at [1047, 157] on select "All graduating years 2025 2026" at bounding box center [1134, 175] width 174 height 37
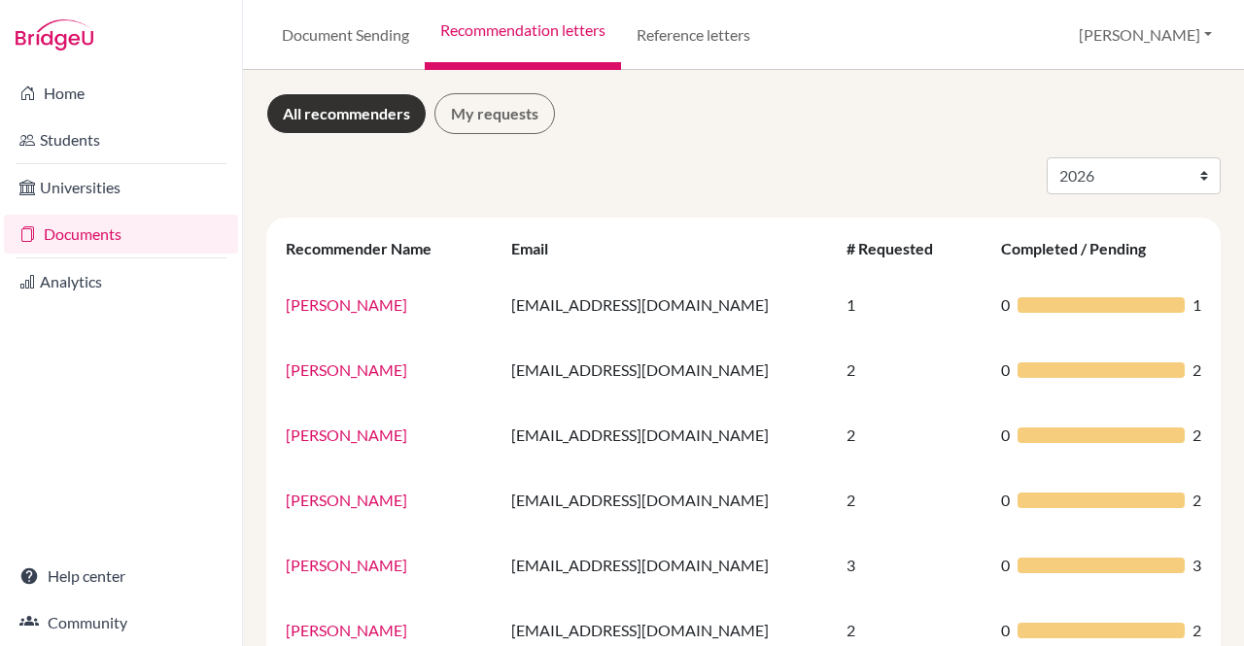
select select "2026"
click at [498, 97] on link "My requests" at bounding box center [495, 113] width 121 height 41
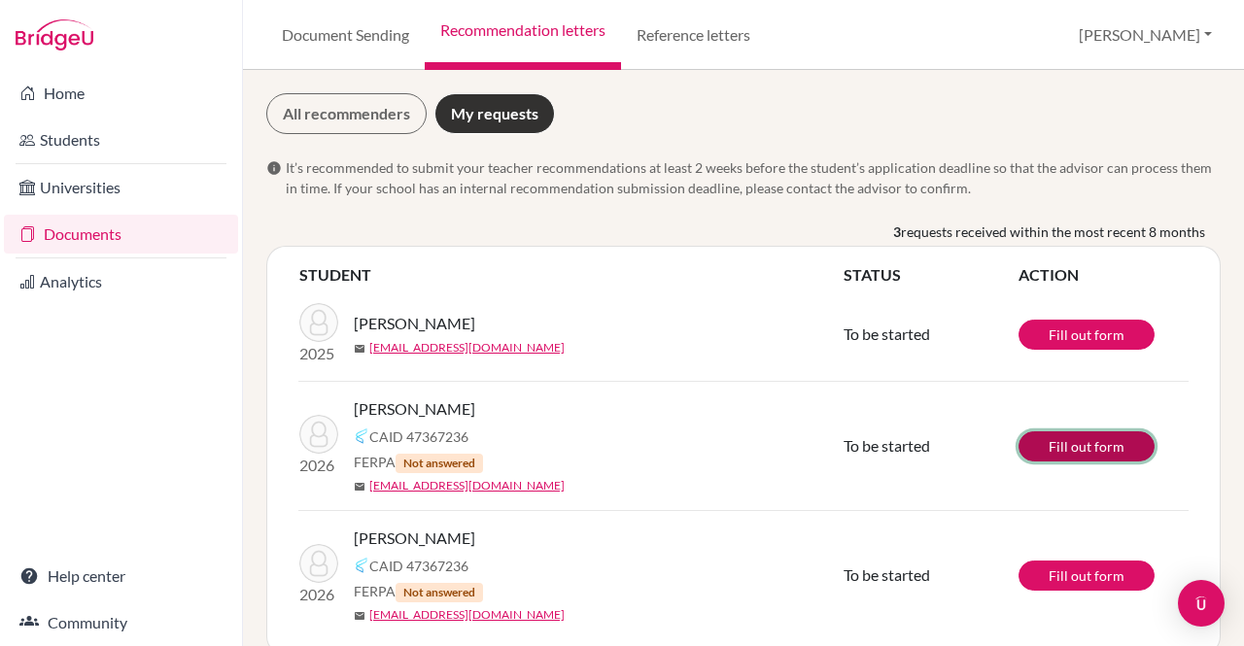
click at [1082, 447] on link "Fill out form" at bounding box center [1087, 447] width 136 height 30
click at [691, 26] on link "Reference letters" at bounding box center [693, 35] width 145 height 70
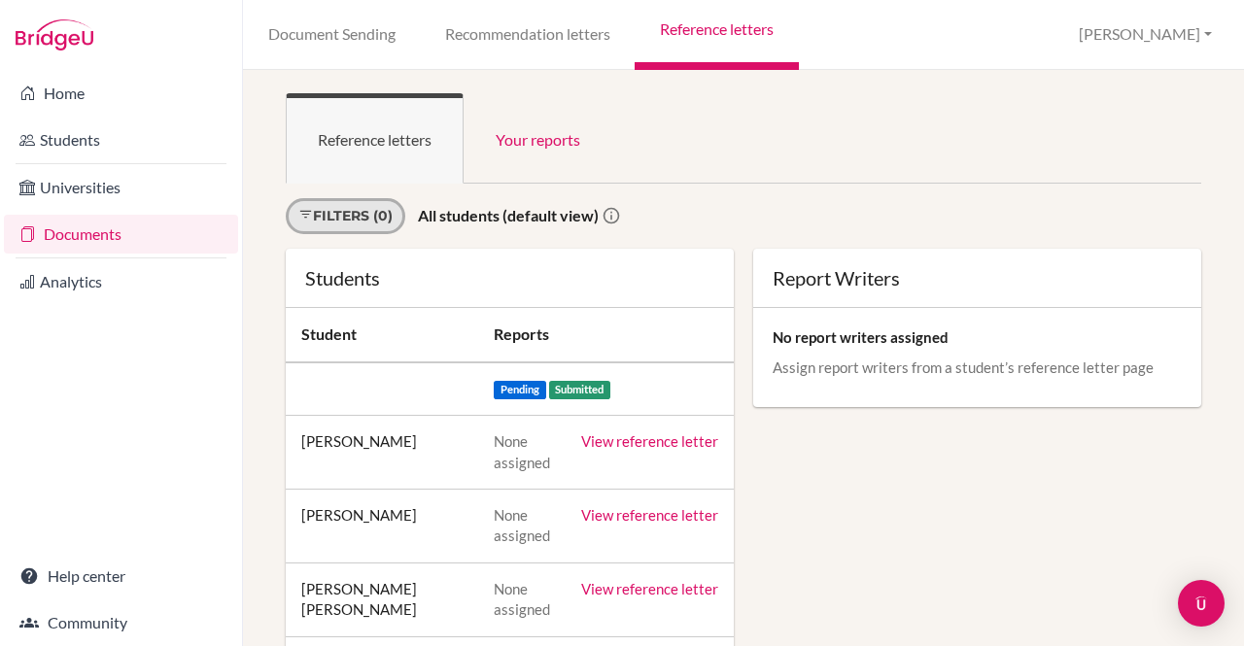
click at [387, 228] on link "Filters (0)" at bounding box center [346, 216] width 120 height 36
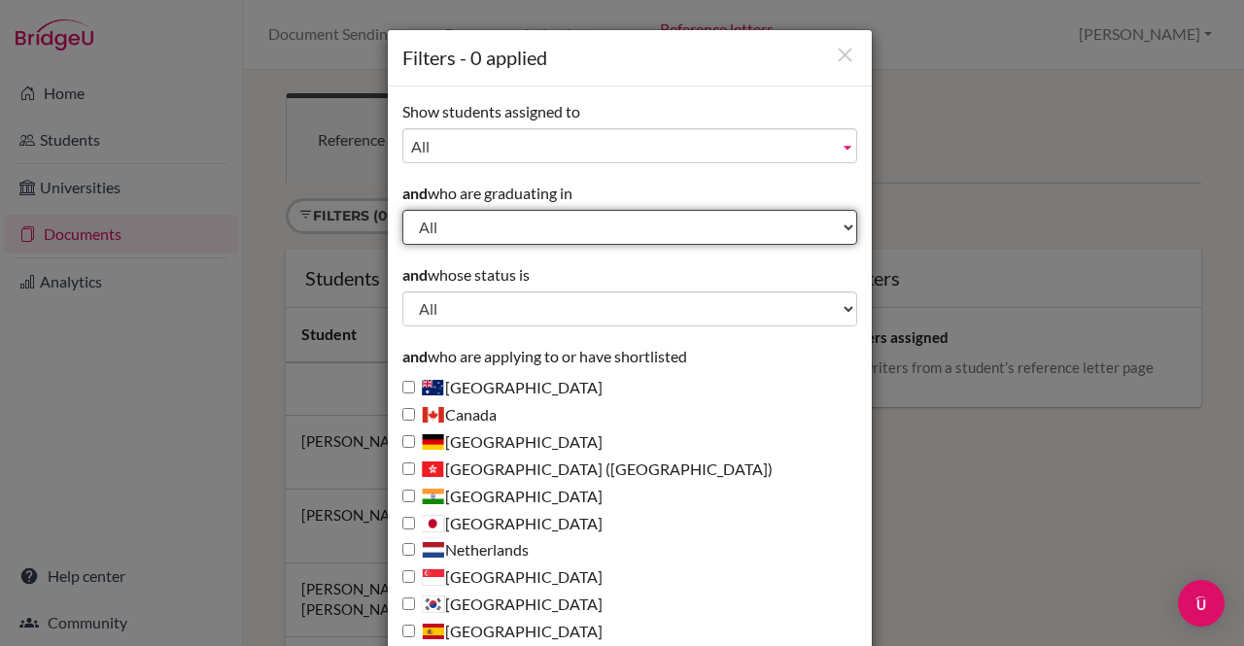
click at [553, 224] on select "All 2027 2026 2025 2024 2023 2022" at bounding box center [629, 227] width 455 height 35
select select "2026"
click at [402, 210] on select "All 2027 2026 2025 2024 2023 2022" at bounding box center [629, 227] width 455 height 35
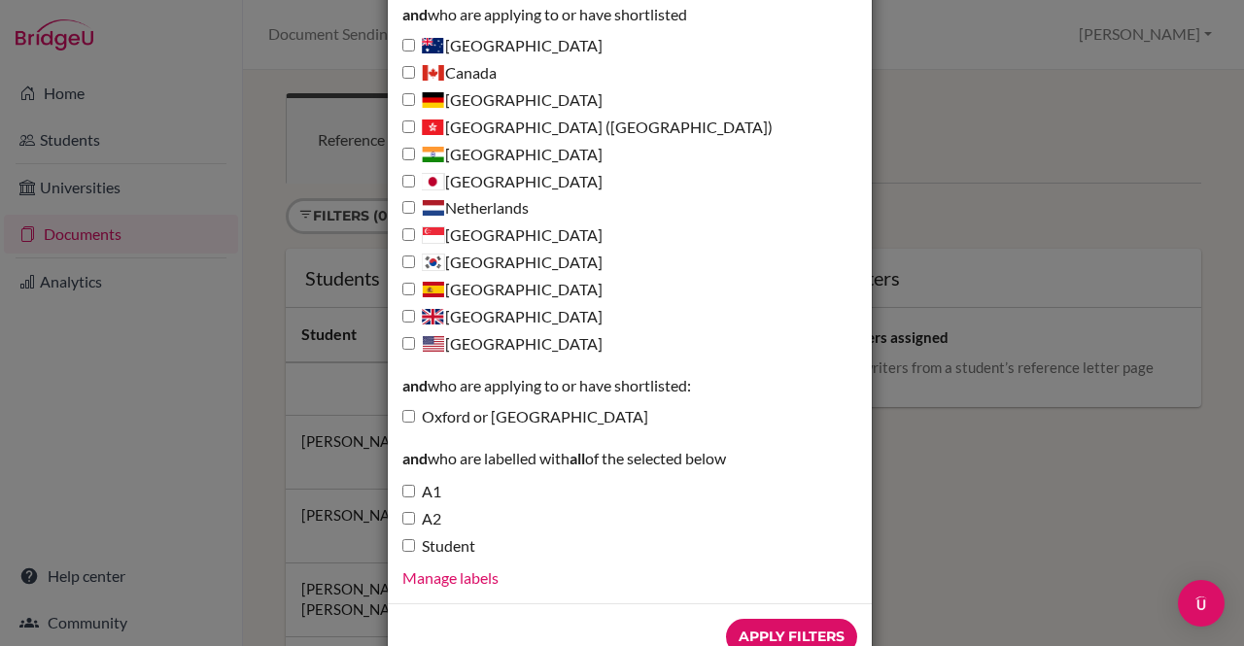
scroll to position [396, 0]
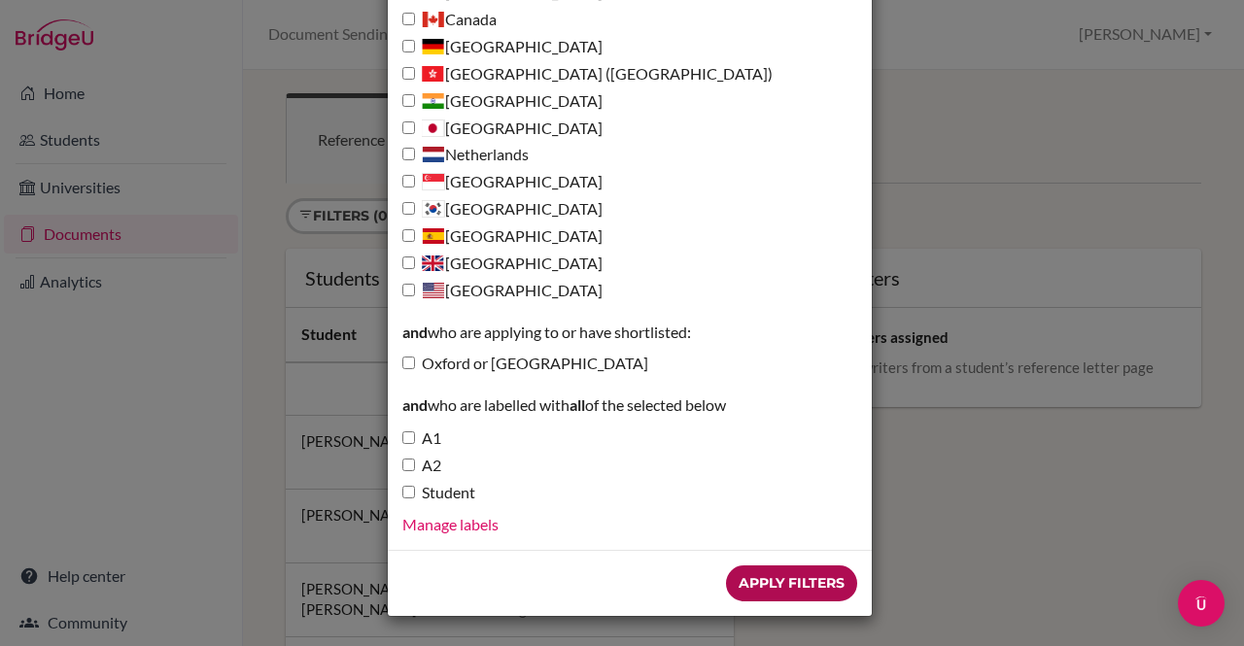
click at [784, 579] on input "Apply Filters" at bounding box center [791, 584] width 131 height 36
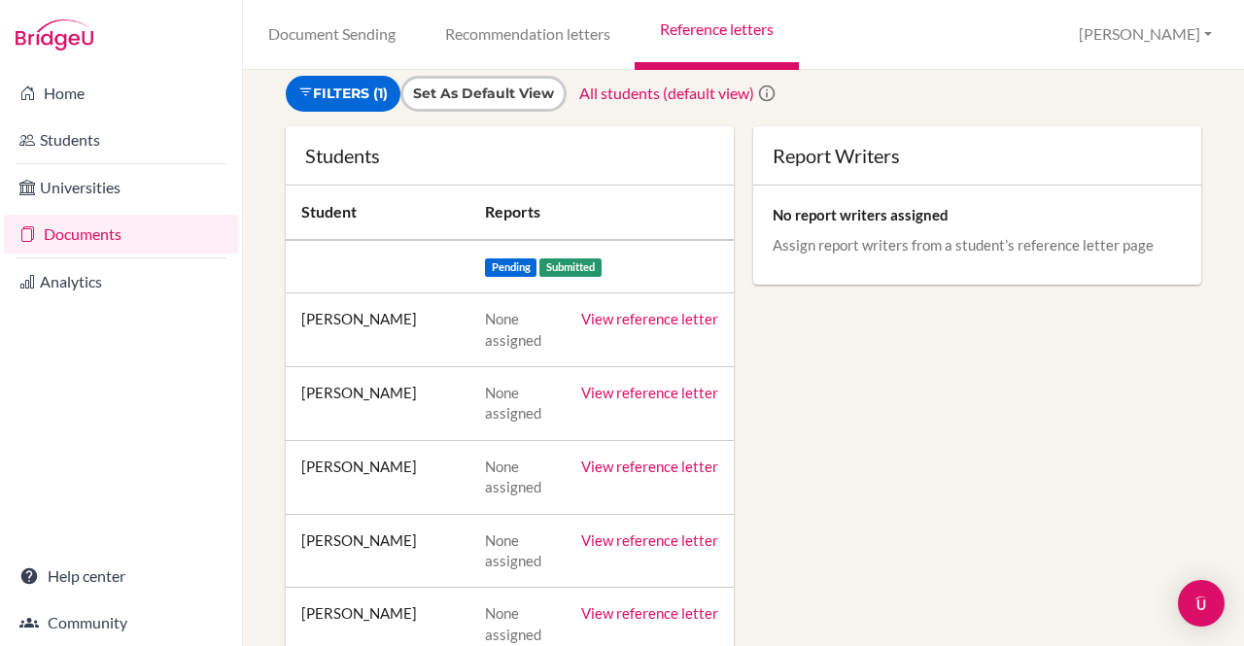
scroll to position [122, 0]
click at [927, 248] on p "Assign report writers from a student’s reference letter page" at bounding box center [977, 245] width 409 height 19
click at [545, 38] on link "Recommendation letters" at bounding box center [527, 35] width 215 height 70
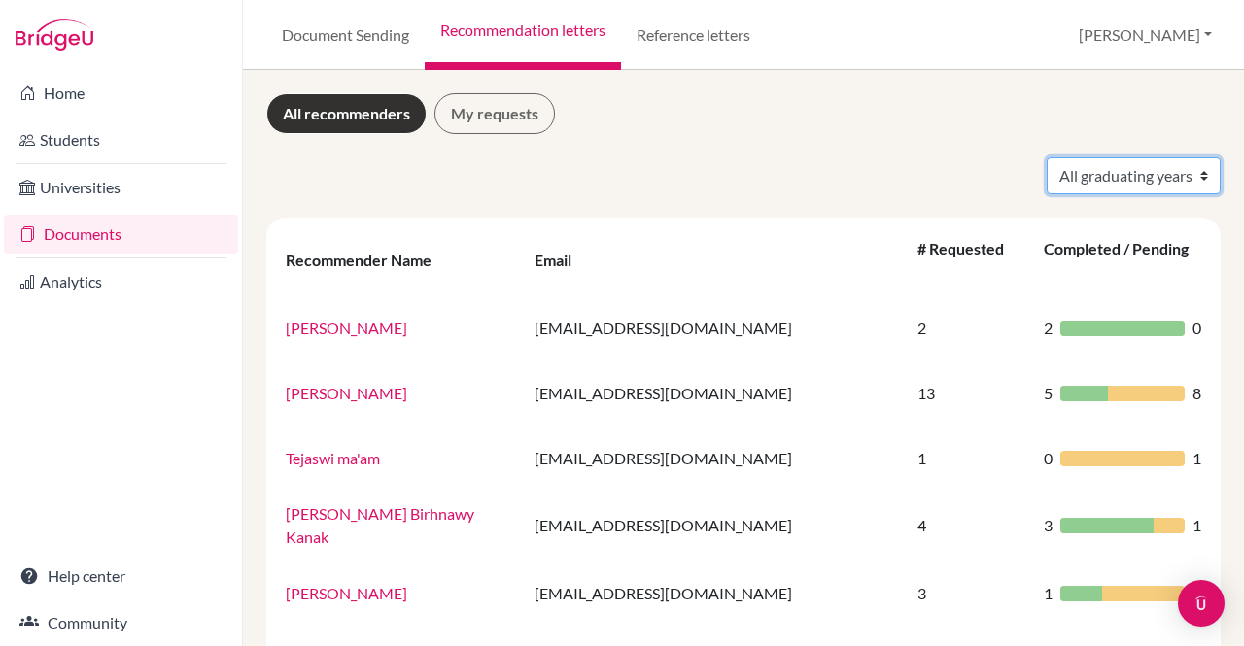
click at [1096, 184] on select "All graduating years 2025 2026" at bounding box center [1134, 175] width 174 height 37
select select "2026"
click at [1047, 157] on select "All graduating years 2025 2026" at bounding box center [1134, 175] width 174 height 37
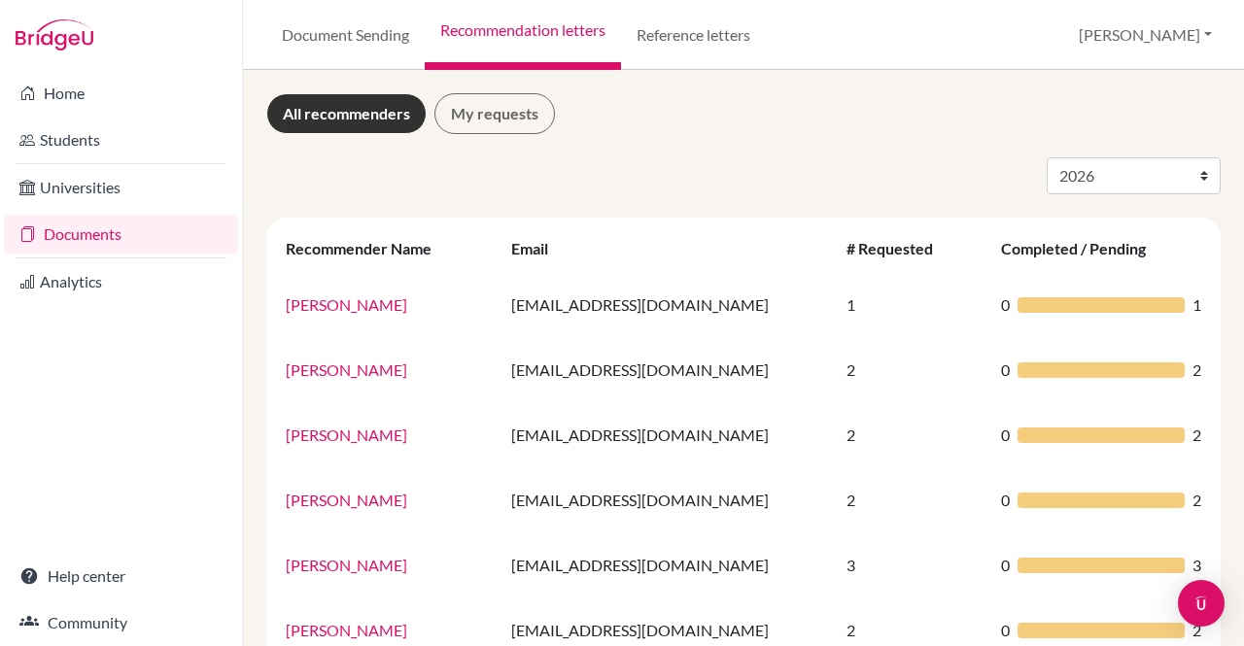
select select "2026"
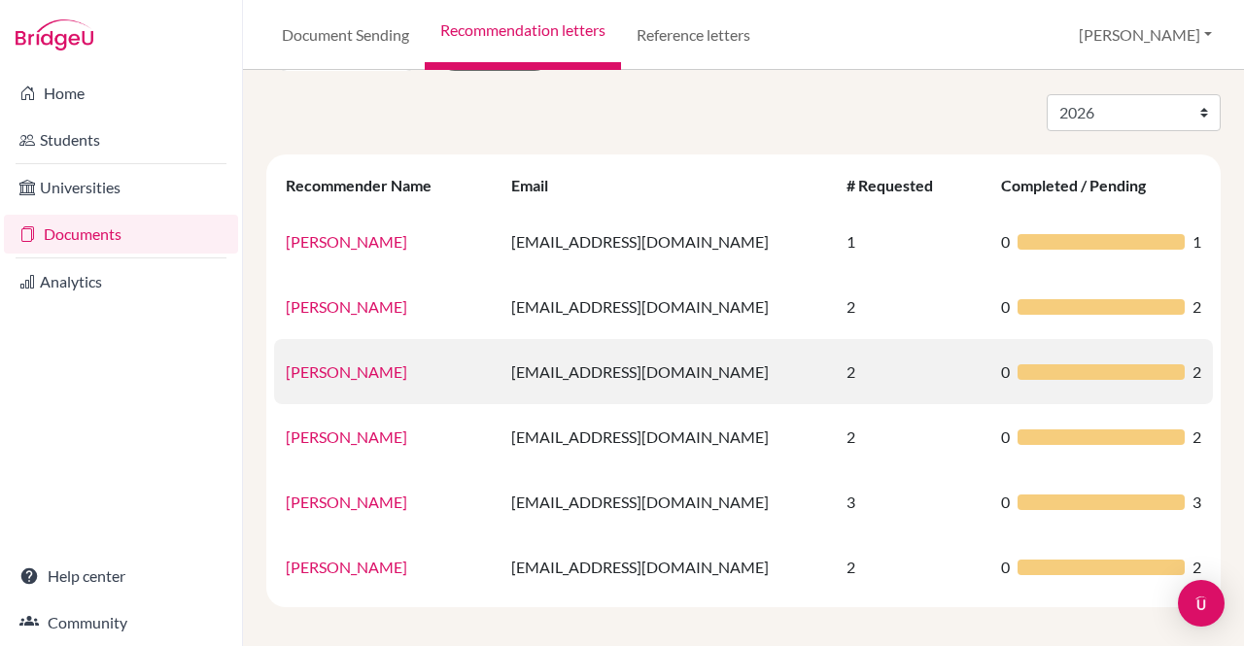
scroll to position [71, 0]
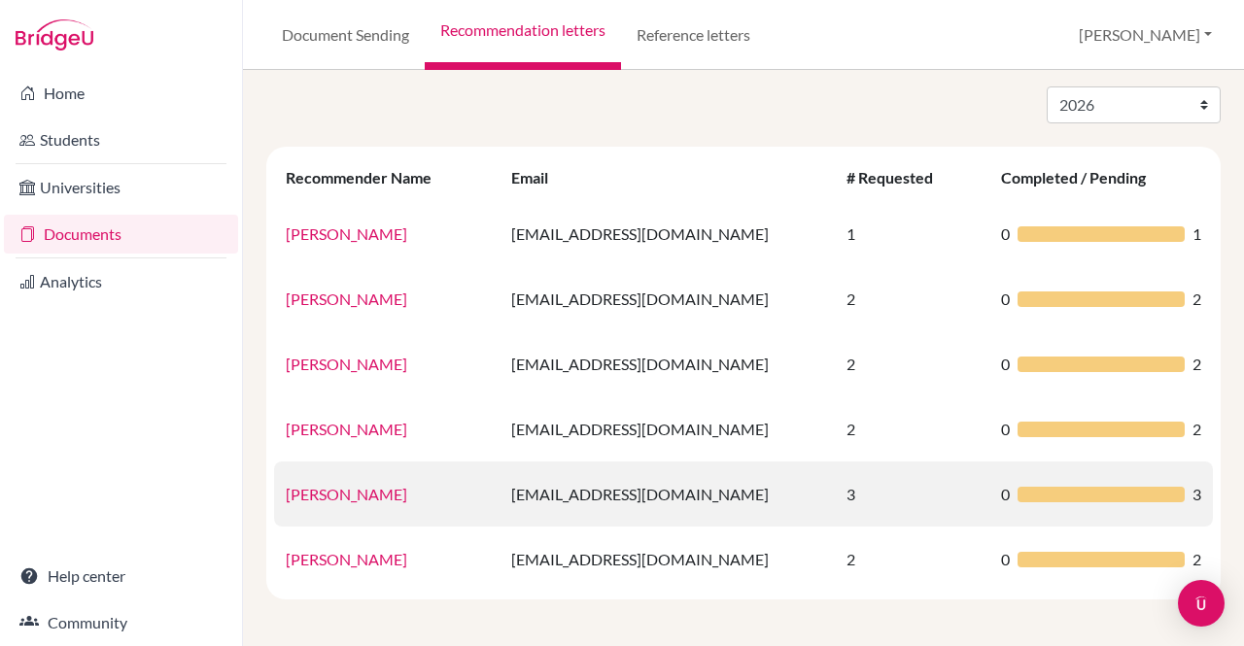
click at [330, 494] on link "Ms. Sonia Menon" at bounding box center [347, 494] width 122 height 18
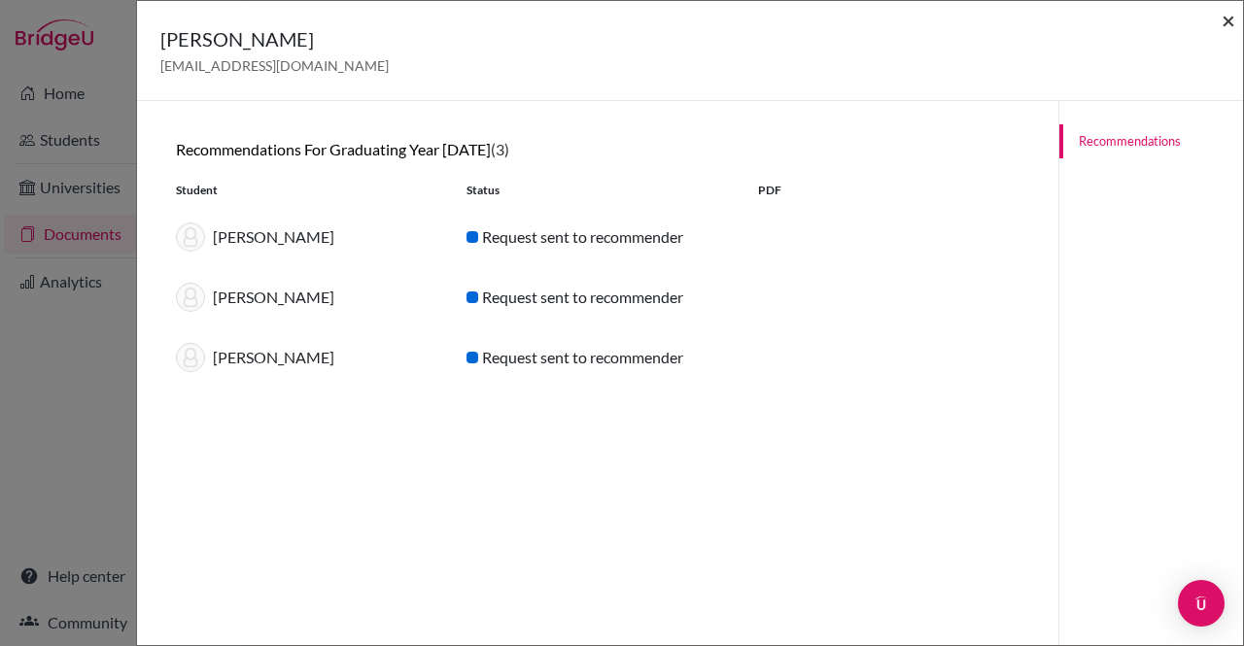
click at [1228, 21] on span "×" at bounding box center [1229, 20] width 14 height 28
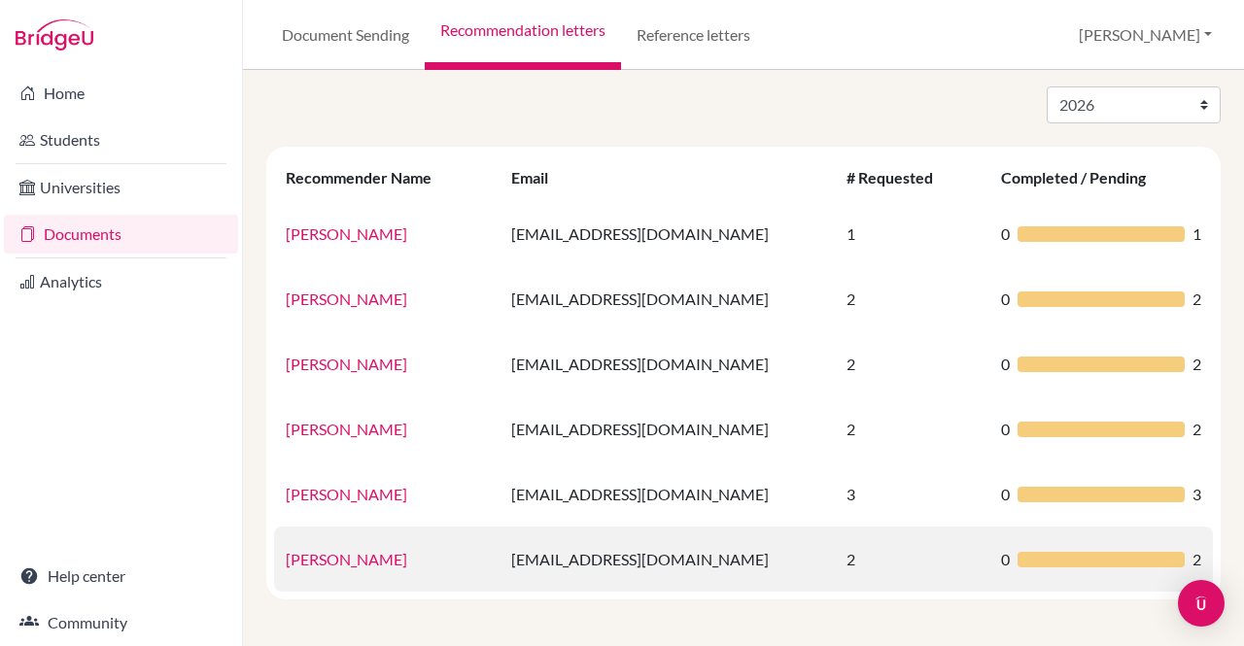
click at [354, 555] on link "[PERSON_NAME]" at bounding box center [347, 559] width 122 height 18
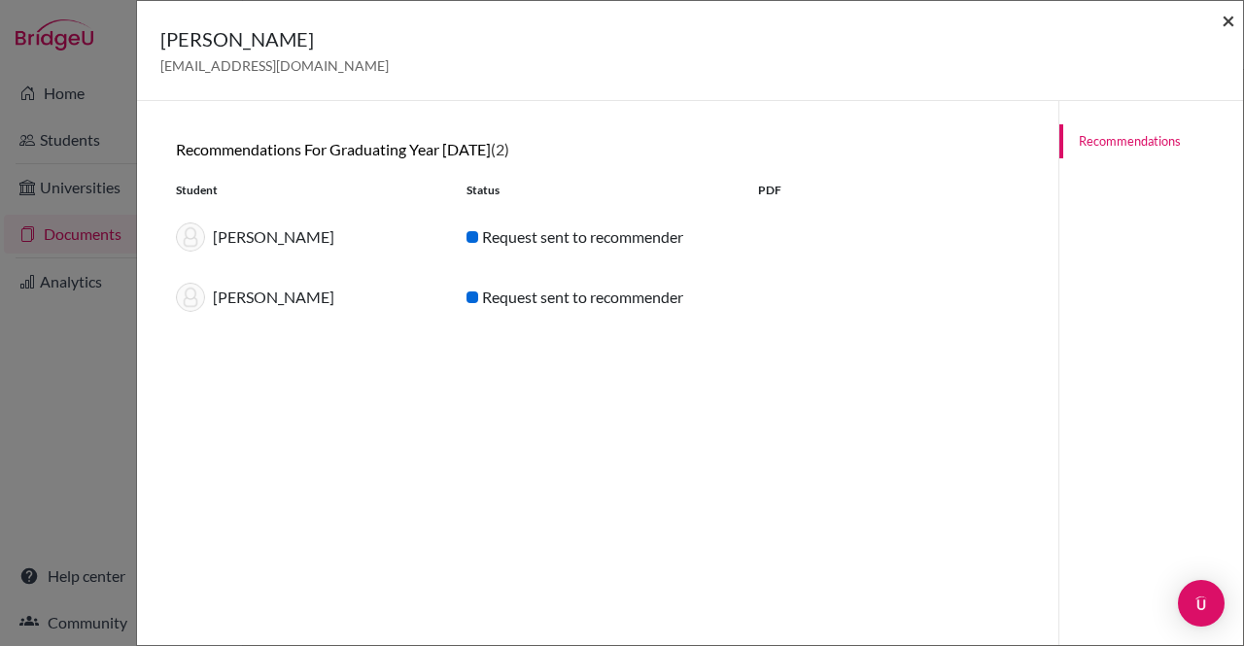
click at [1225, 19] on span "×" at bounding box center [1229, 20] width 14 height 28
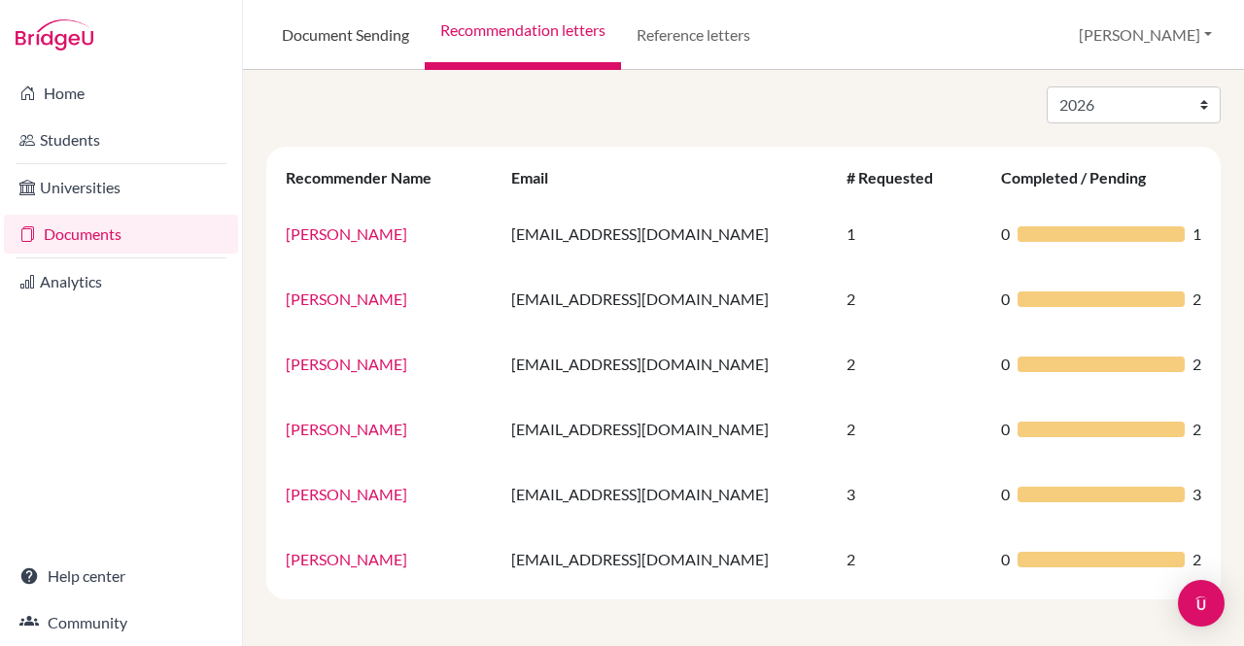
click at [371, 38] on link "Document Sending" at bounding box center [345, 35] width 158 height 70
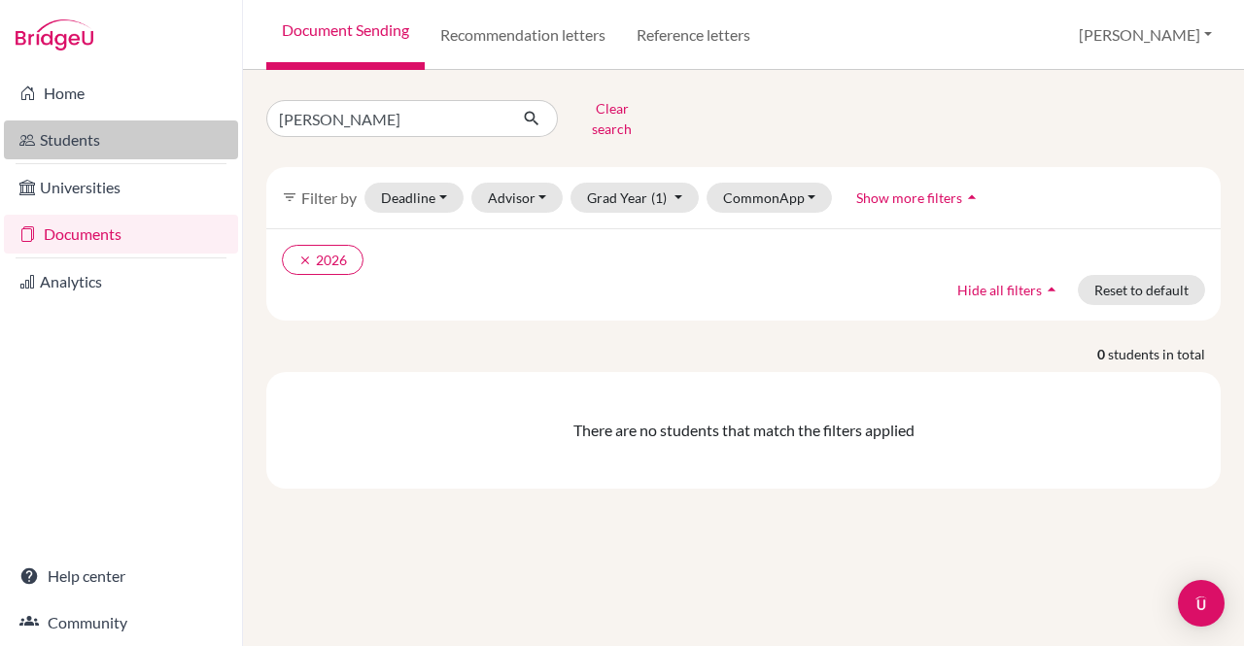
click at [104, 155] on link "Students" at bounding box center [121, 140] width 234 height 39
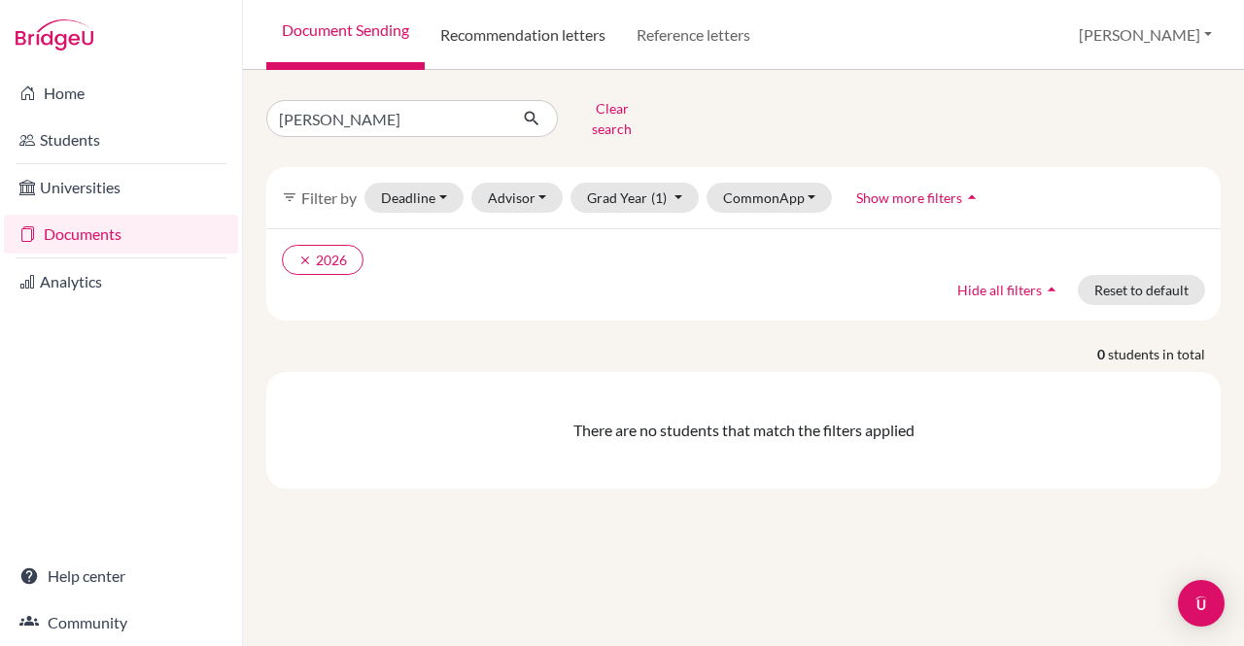
click at [562, 49] on link "Recommendation letters" at bounding box center [523, 35] width 196 height 70
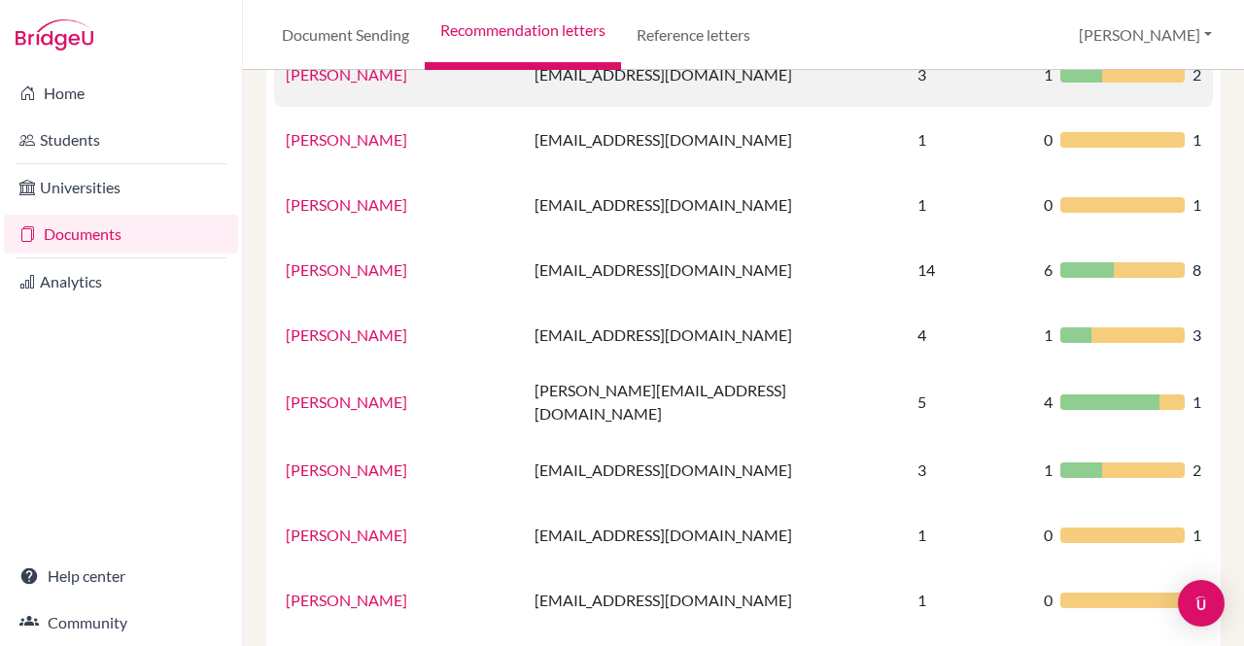
scroll to position [522, 0]
